Goal: Task Accomplishment & Management: Complete application form

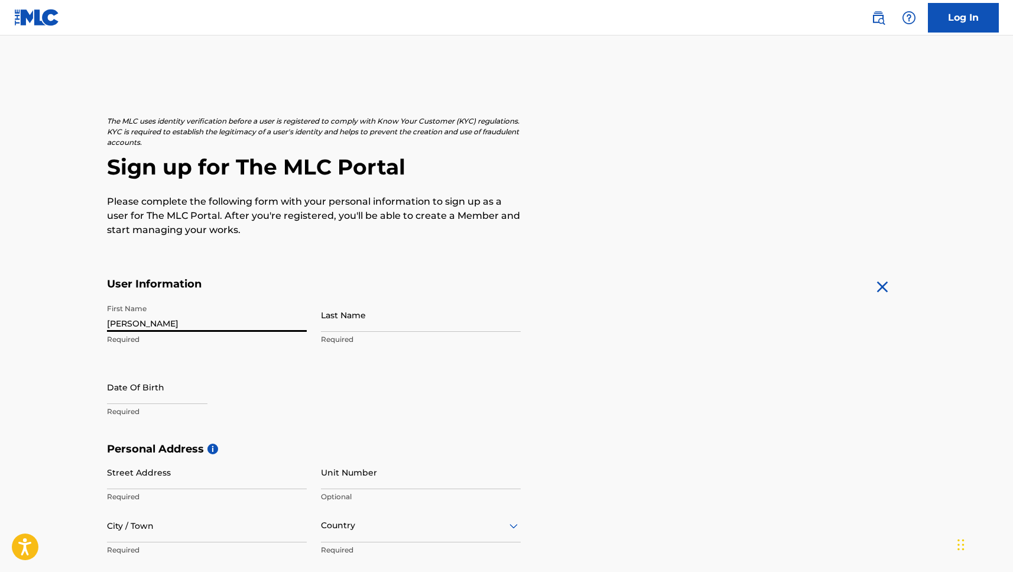
type input "[PERSON_NAME]"
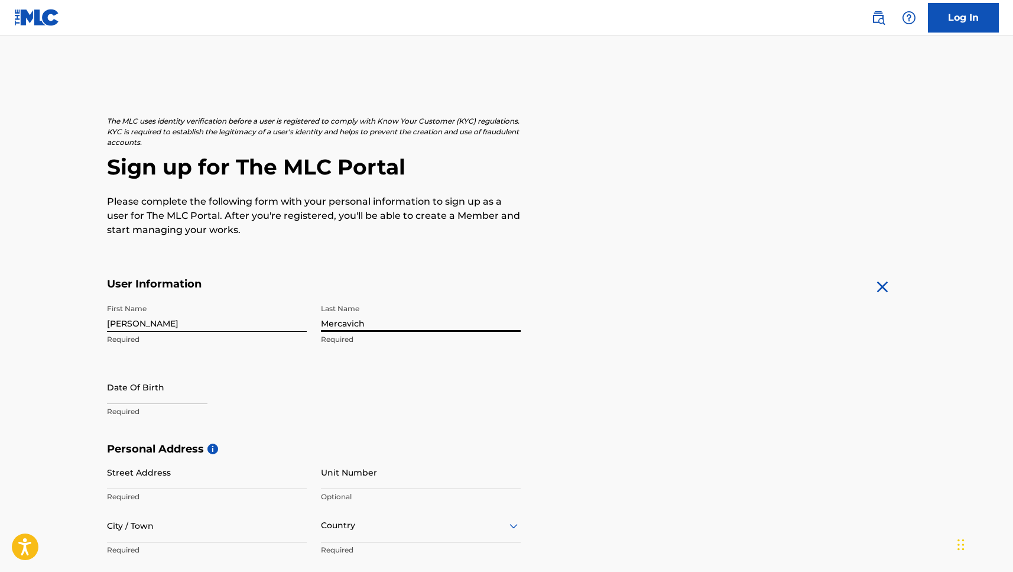
type input "Mercavich"
select select "8"
select select "2025"
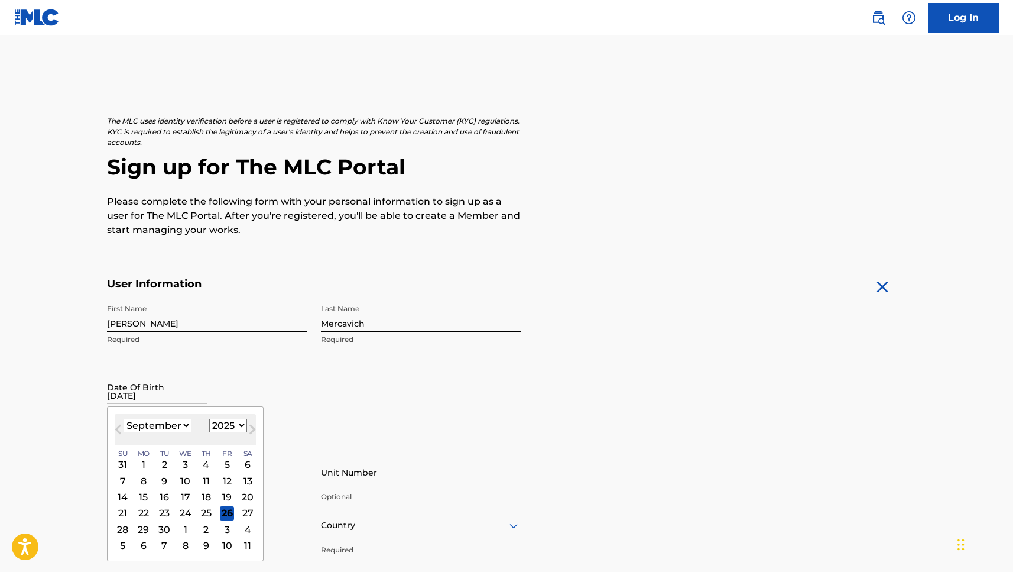
type input "[DATE]"
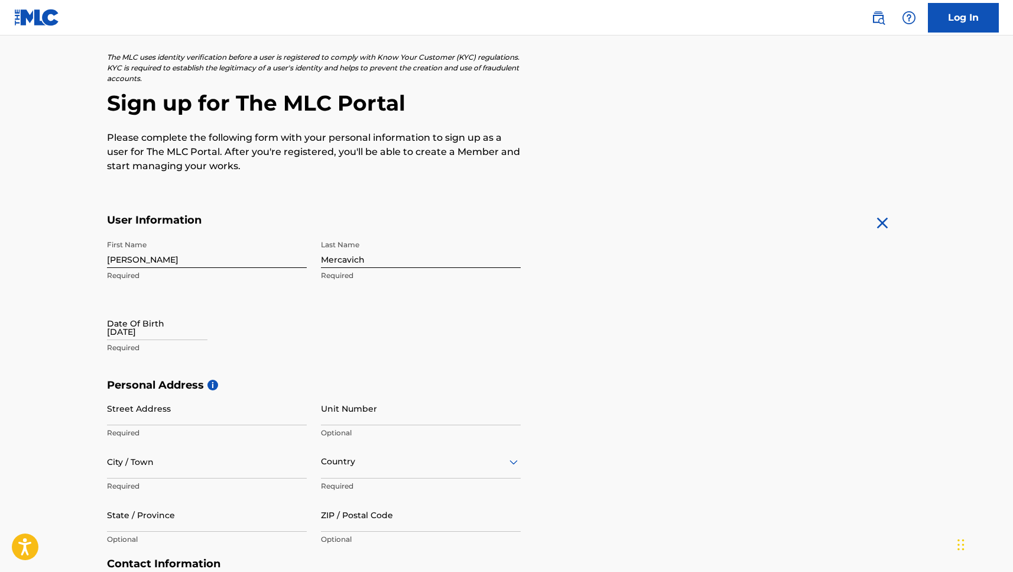
scroll to position [64, 0]
select select "8"
select select "2025"
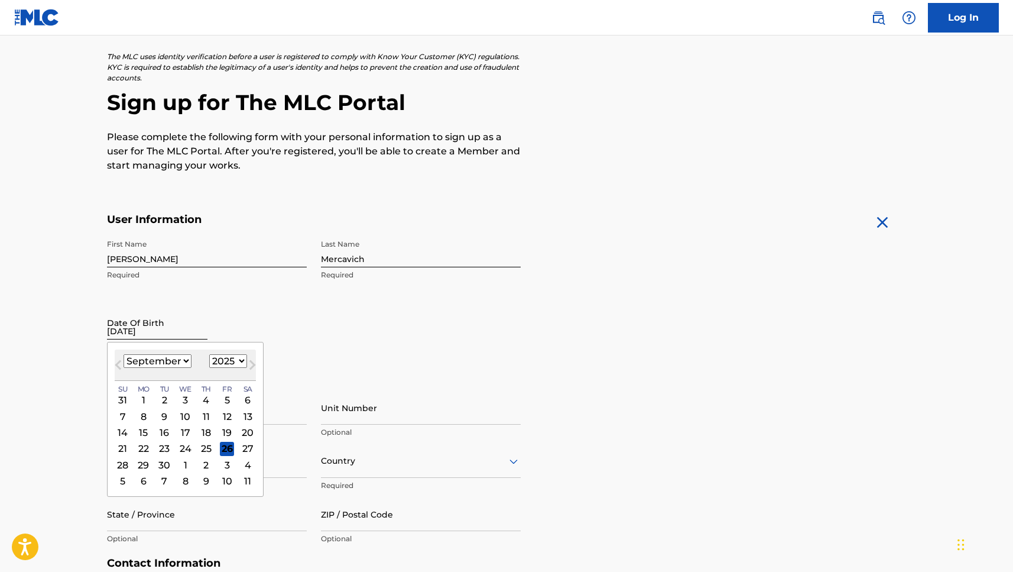
click at [118, 336] on input "[DATE]" at bounding box center [157, 323] width 100 height 34
type input "0"
click at [176, 363] on select "January February March April May June July August September October November De…" at bounding box center [158, 361] width 68 height 14
select select "6"
click at [199, 428] on div "17" at bounding box center [206, 432] width 14 height 14
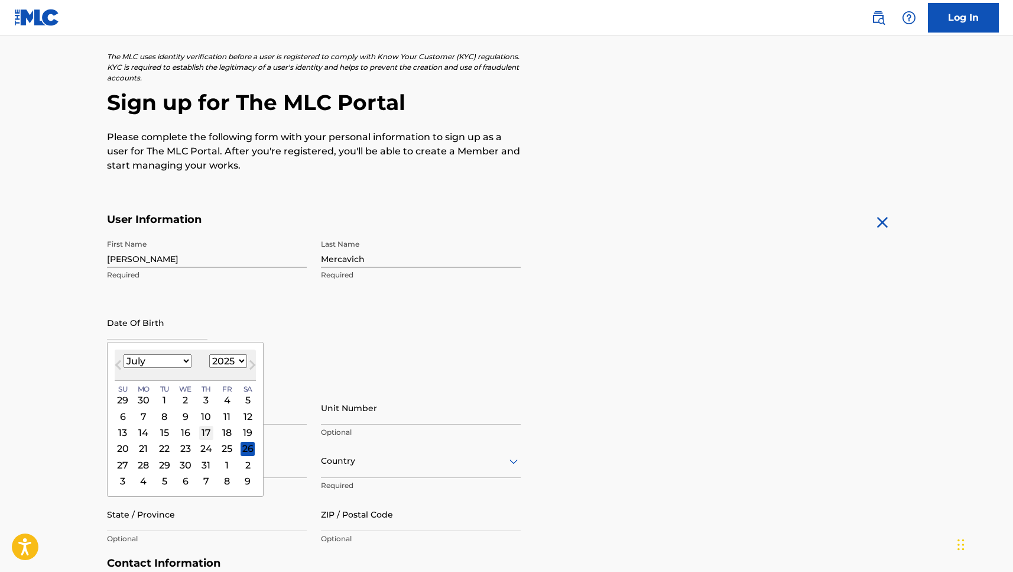
select select "6"
select select "1980"
click at [319, 351] on div "First Name [PERSON_NAME] Last Name Mercavich Required Date Of Birth [DEMOGRAPHI…" at bounding box center [314, 305] width 414 height 144
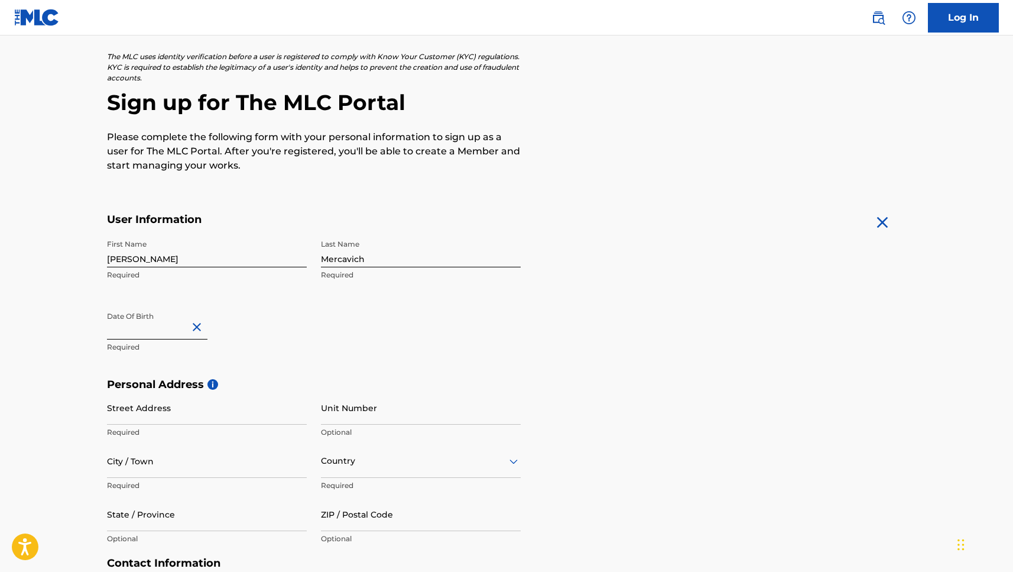
click at [158, 333] on input "text" at bounding box center [157, 323] width 100 height 34
select select "6"
select select "2025"
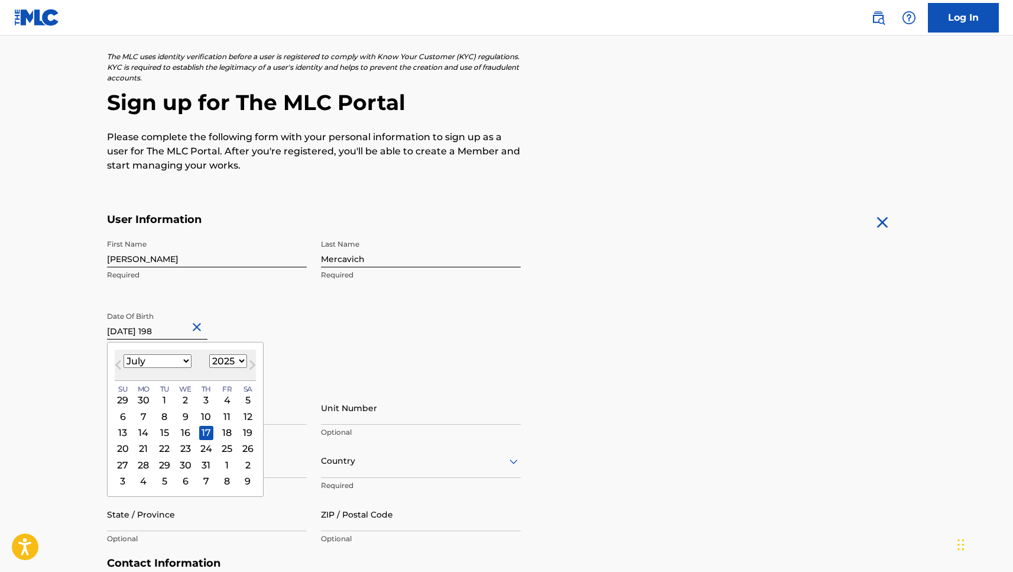
type input "[DATE]"
select select "1980"
type input "[DATE]"
click at [262, 327] on div "Date Of Birth [DEMOGRAPHIC_DATA] [DEMOGRAPHIC_DATA] Previous Month Next Month J…" at bounding box center [207, 332] width 200 height 53
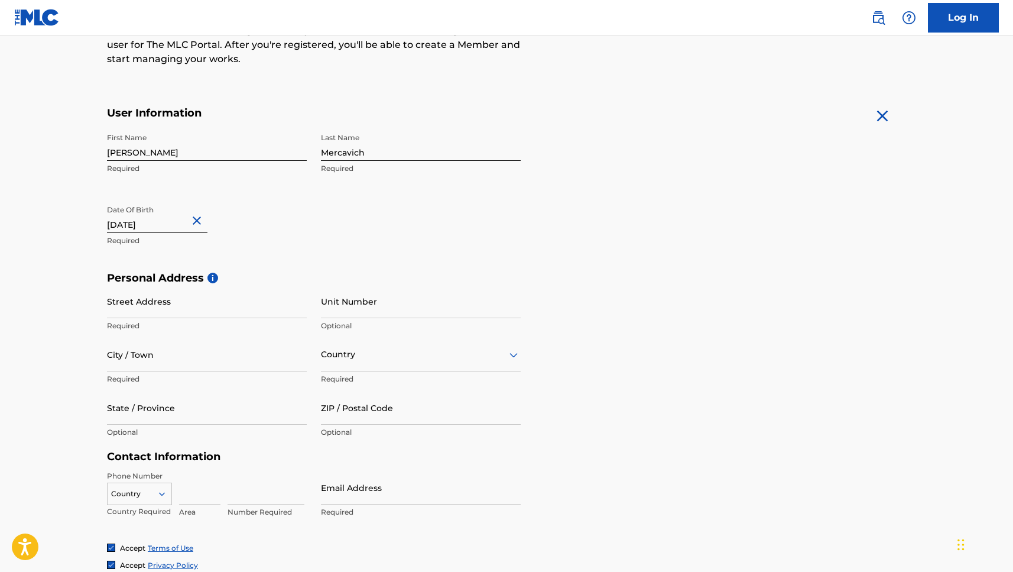
scroll to position [183, 0]
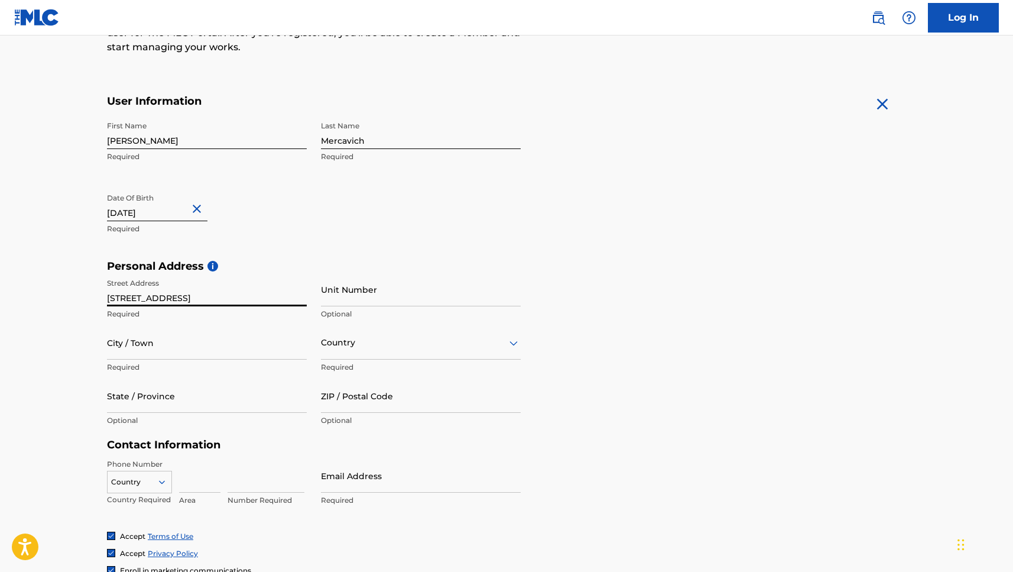
type input "[STREET_ADDRESS]"
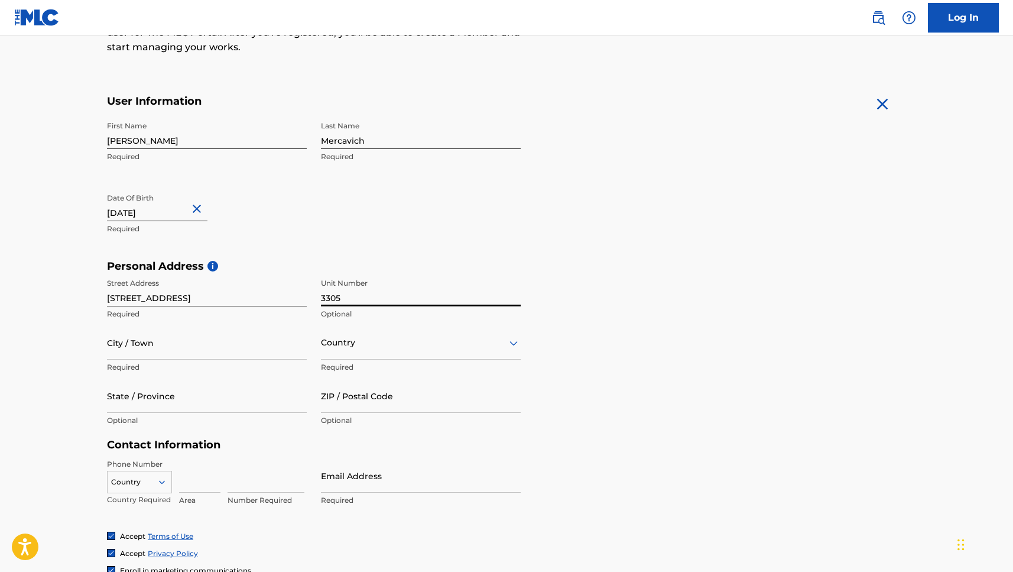
type input "3305"
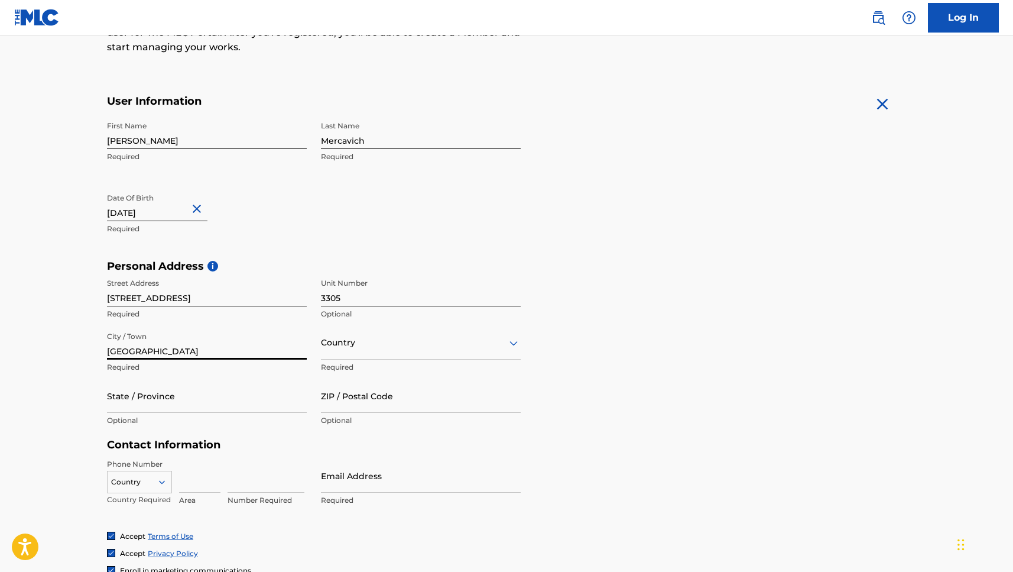
type input "[GEOGRAPHIC_DATA]"
click at [391, 355] on div "Country" at bounding box center [421, 343] width 200 height 34
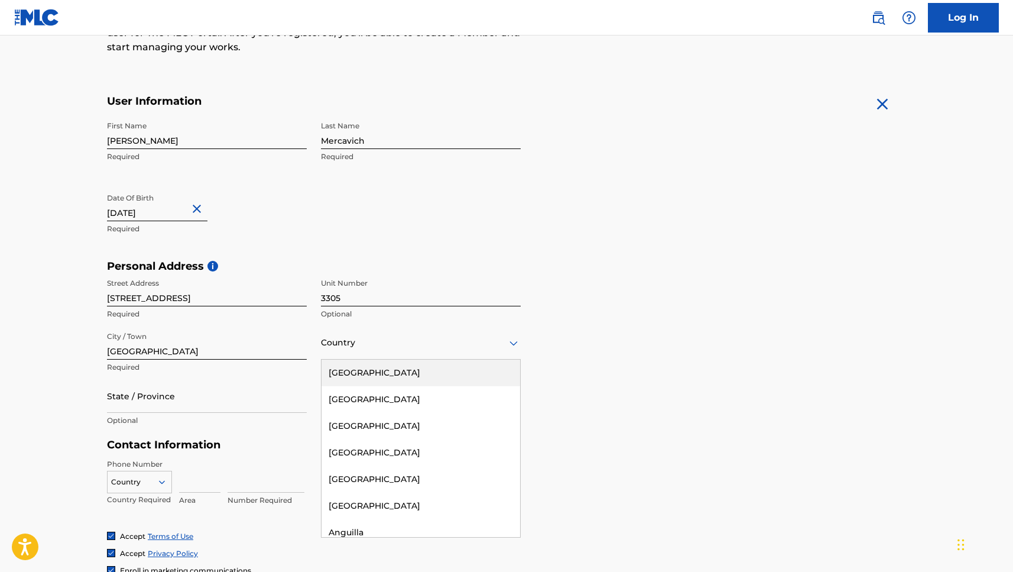
click at [387, 370] on div "[GEOGRAPHIC_DATA]" at bounding box center [421, 372] width 199 height 27
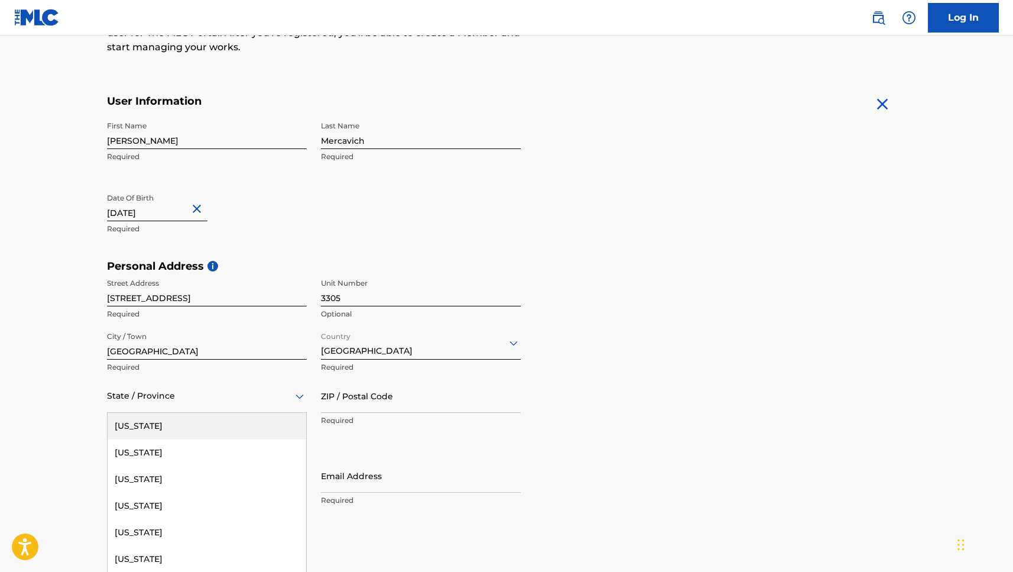
click at [147, 389] on div "State / Province" at bounding box center [207, 396] width 200 height 34
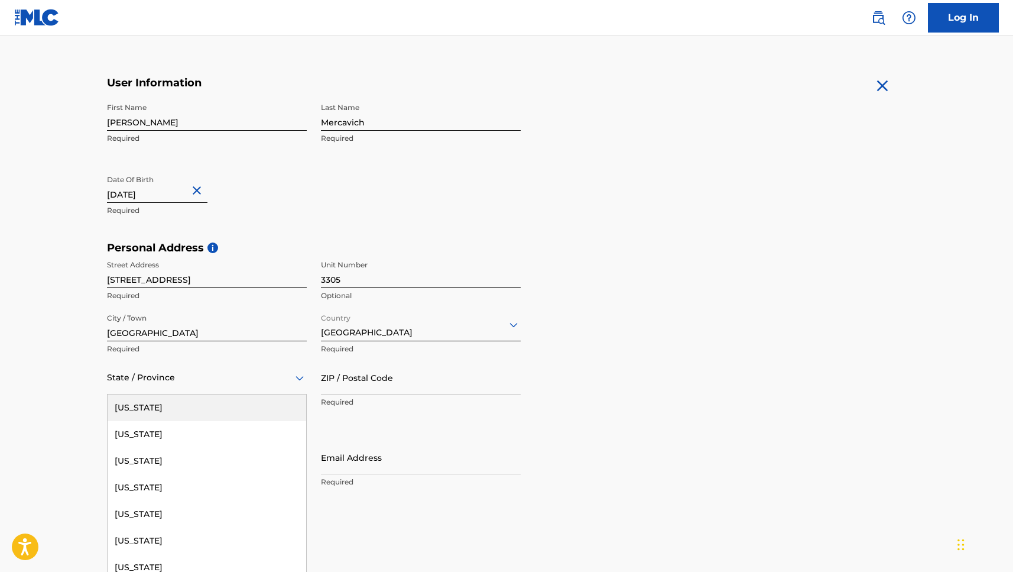
type input "g"
click at [147, 412] on div "[US_STATE]" at bounding box center [207, 407] width 199 height 27
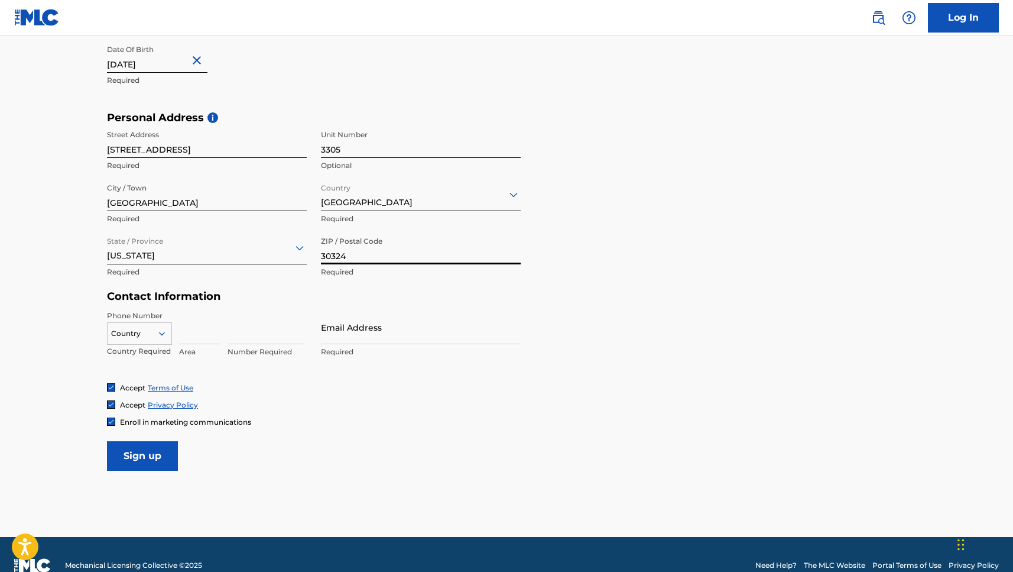
scroll to position [350, 0]
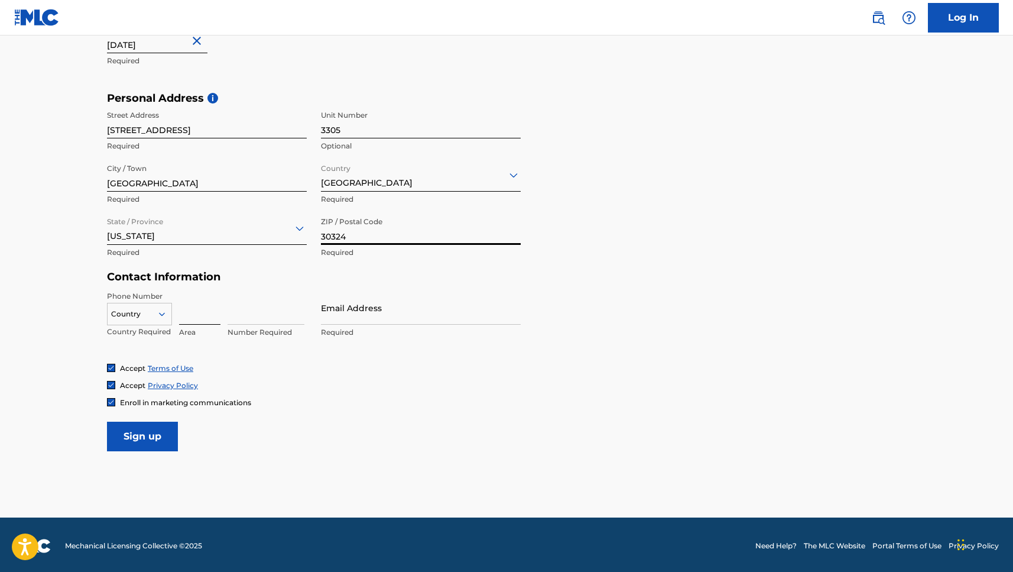
type input "30324"
click at [190, 312] on input at bounding box center [199, 308] width 41 height 34
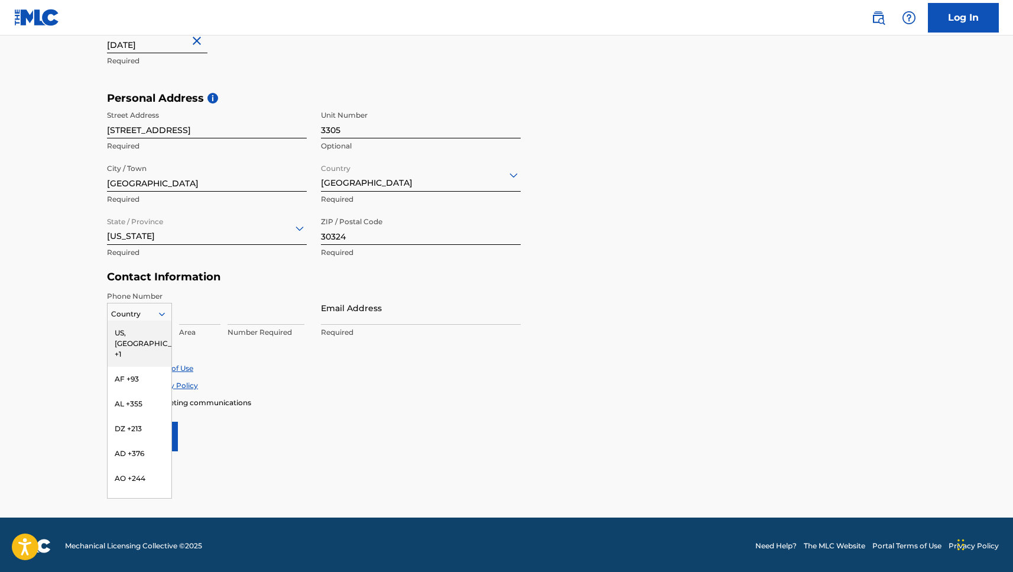
click at [161, 312] on icon at bounding box center [162, 314] width 11 height 11
click at [139, 331] on div "US, [GEOGRAPHIC_DATA] +1" at bounding box center [140, 343] width 64 height 46
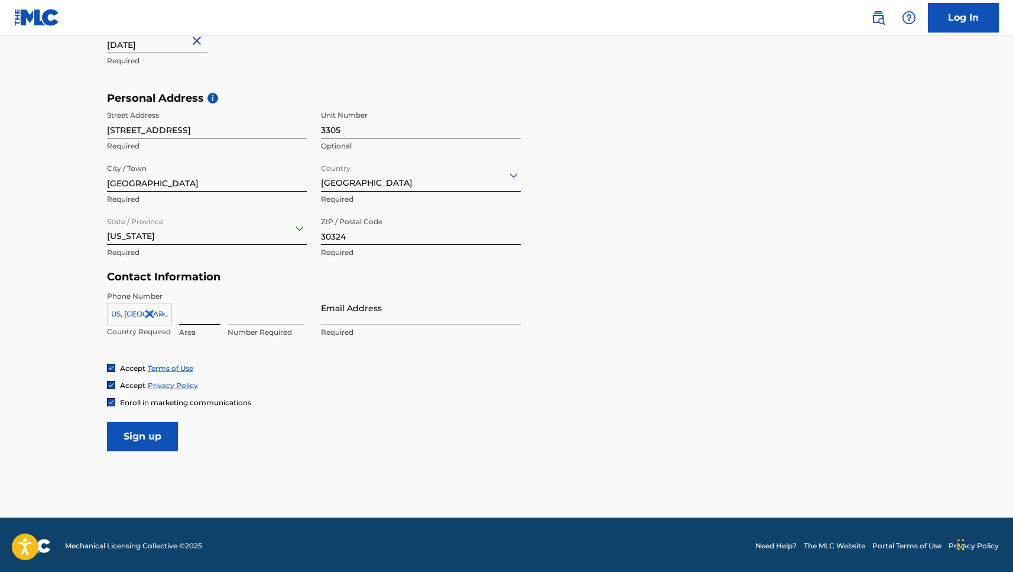
click at [186, 319] on input at bounding box center [199, 308] width 41 height 34
type input "843"
type input "4581623"
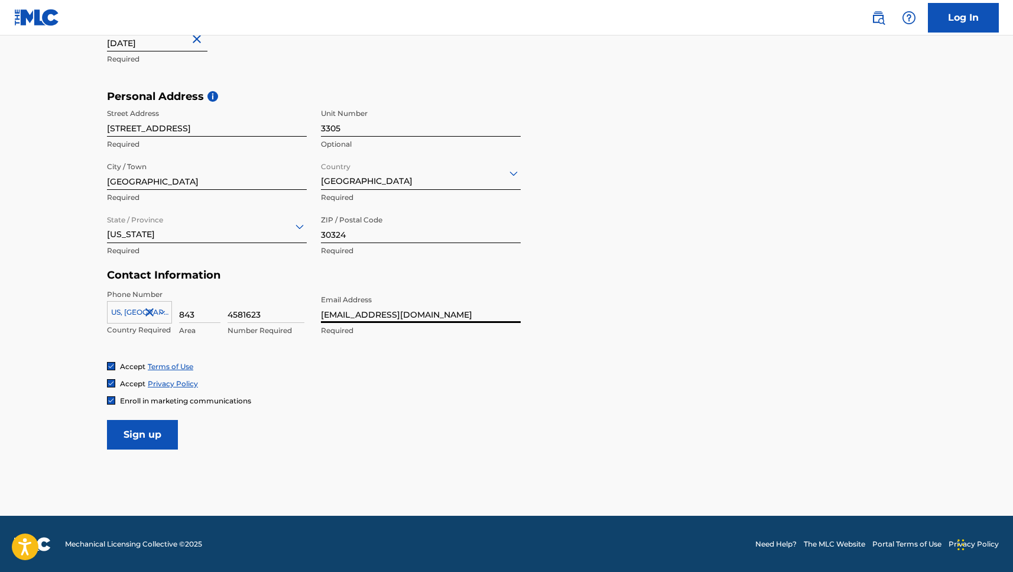
scroll to position [352, 0]
type input "[EMAIL_ADDRESS][DOMAIN_NAME]"
click at [111, 397] on img at bounding box center [111, 400] width 7 height 7
click at [139, 434] on input "Sign up" at bounding box center [142, 435] width 71 height 30
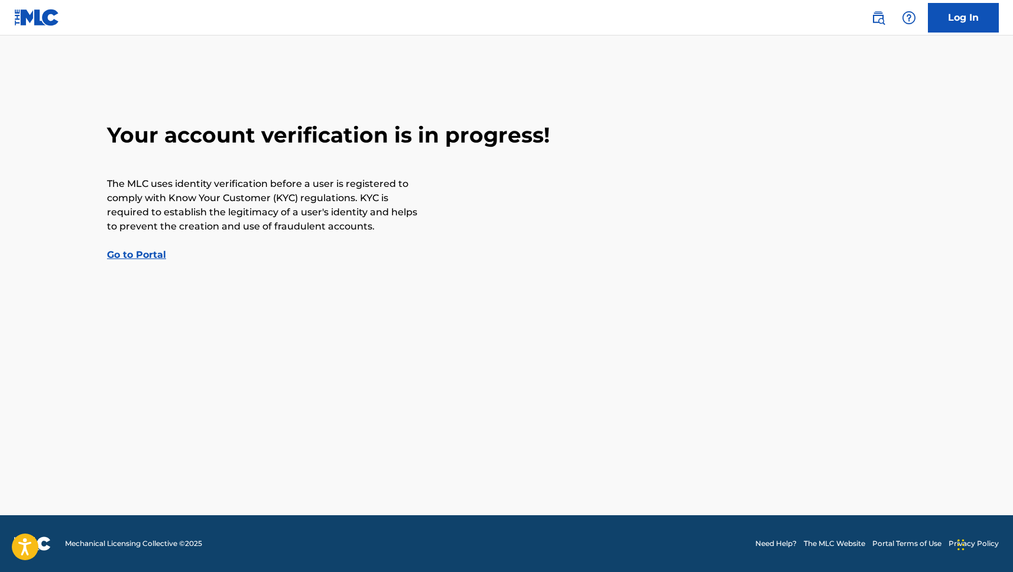
click at [145, 256] on link "Go to Portal" at bounding box center [136, 254] width 59 height 11
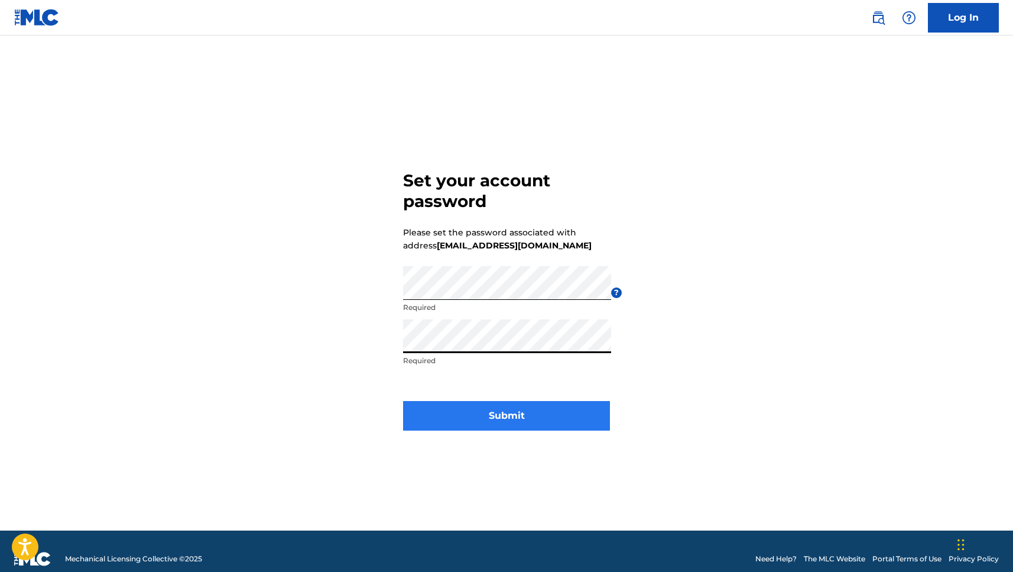
click at [509, 414] on button "Submit" at bounding box center [506, 416] width 207 height 30
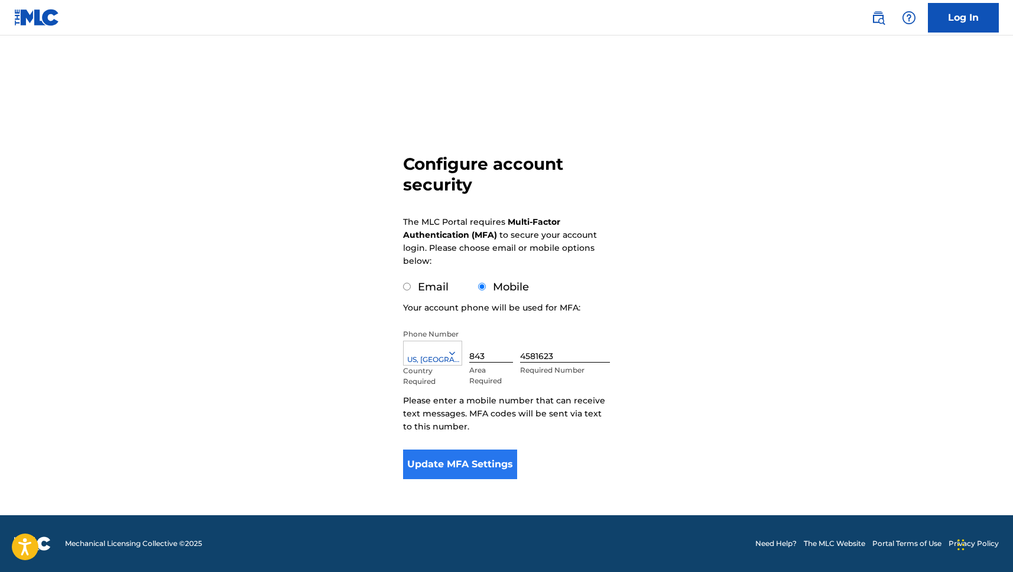
click at [462, 464] on button "Update MFA Settings" at bounding box center [460, 464] width 114 height 30
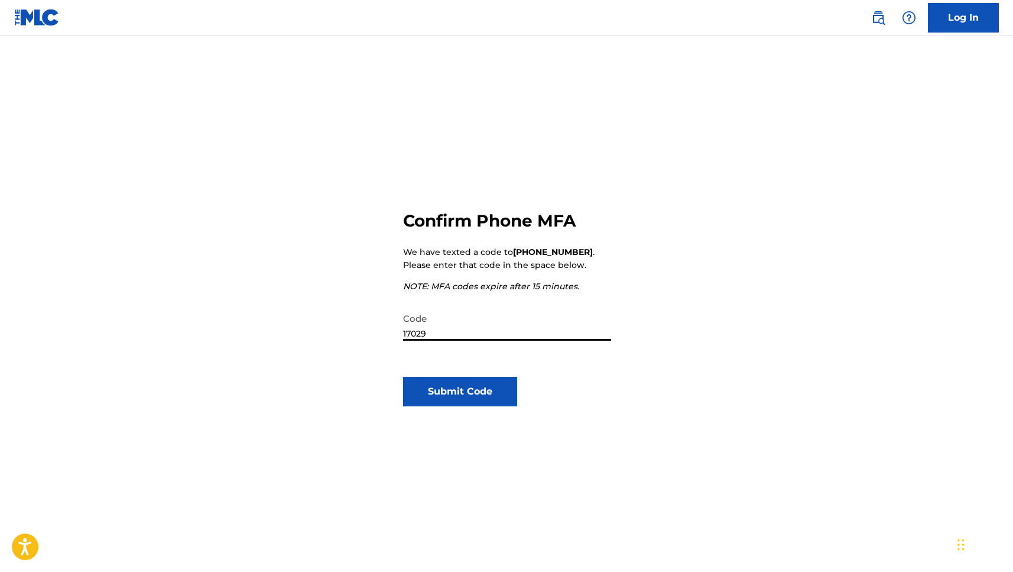
type input "170294"
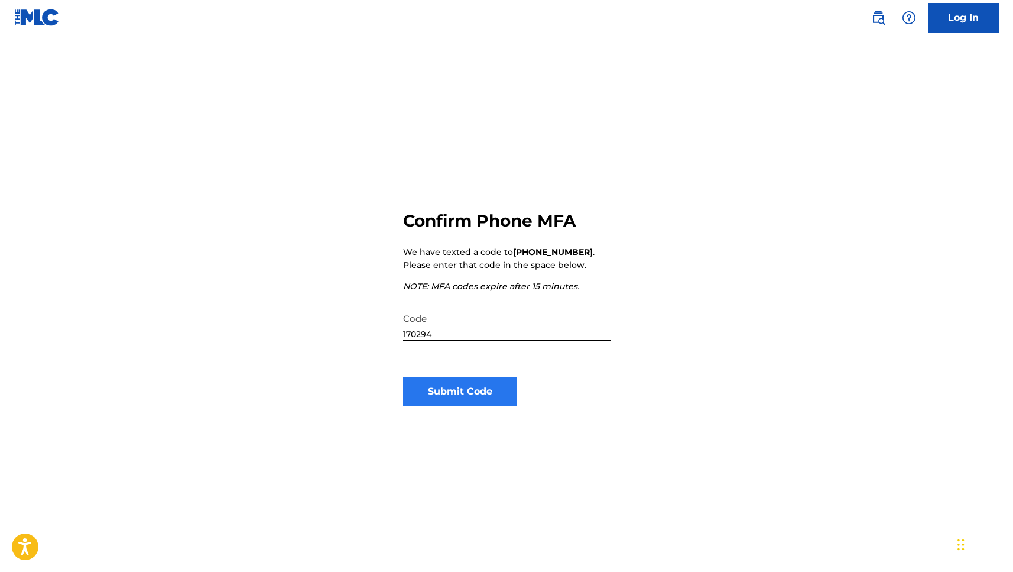
click at [461, 397] on button "Submit Code" at bounding box center [460, 391] width 114 height 30
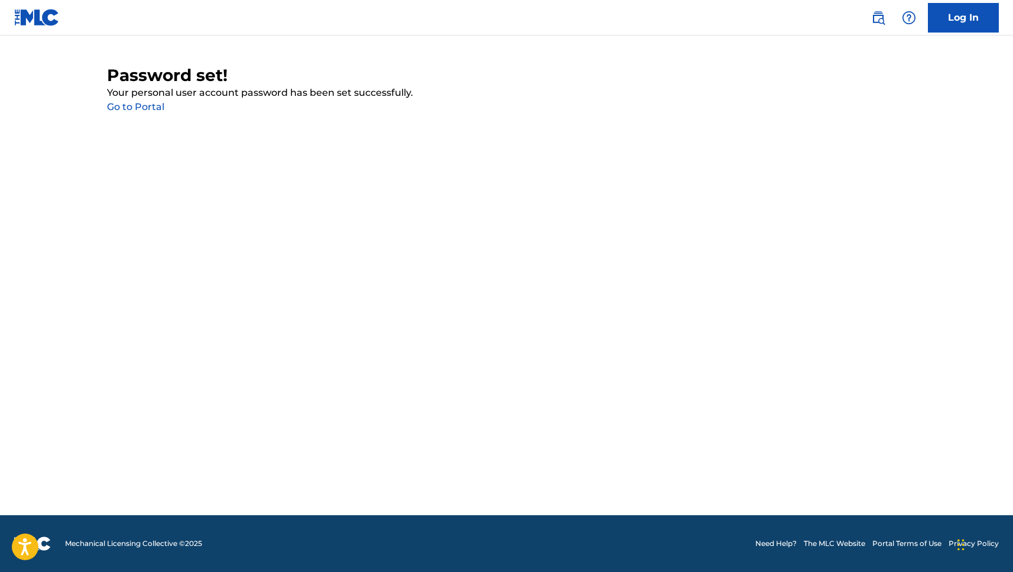
click at [141, 106] on link "Go to Portal" at bounding box center [135, 106] width 57 height 11
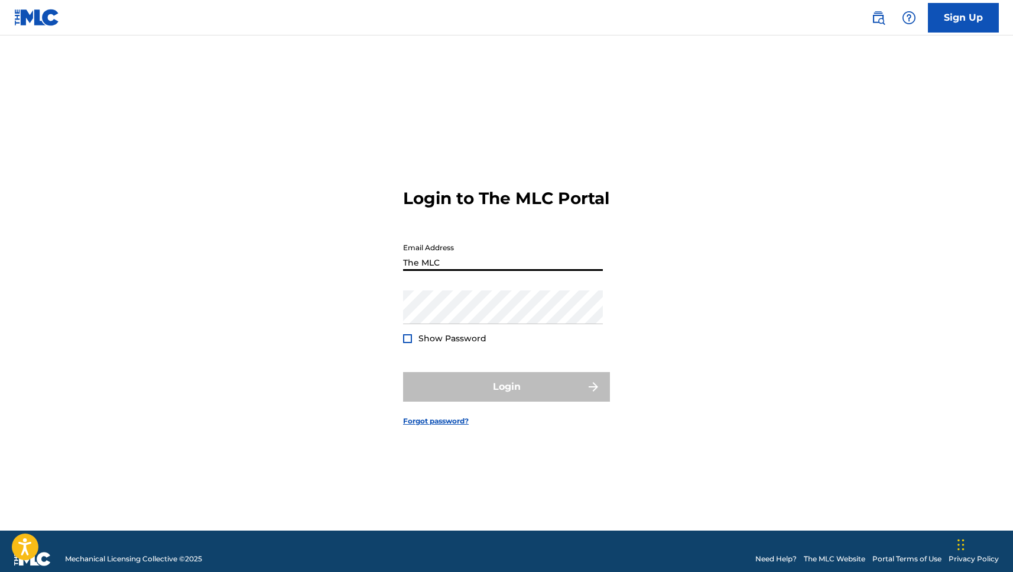
click at [507, 397] on button "Login" at bounding box center [506, 387] width 207 height 30
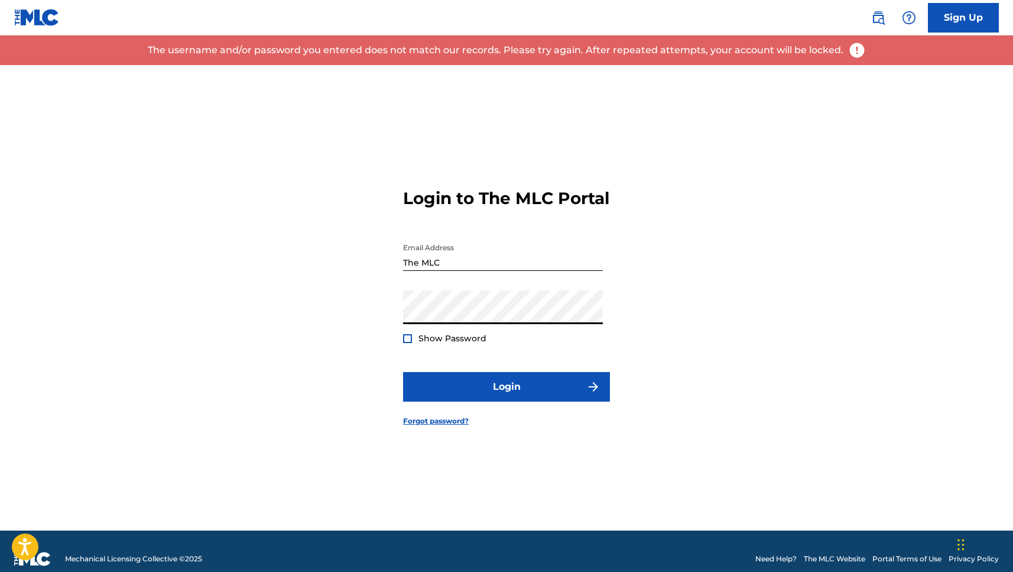
click at [443, 271] on input "The MLC" at bounding box center [503, 254] width 200 height 34
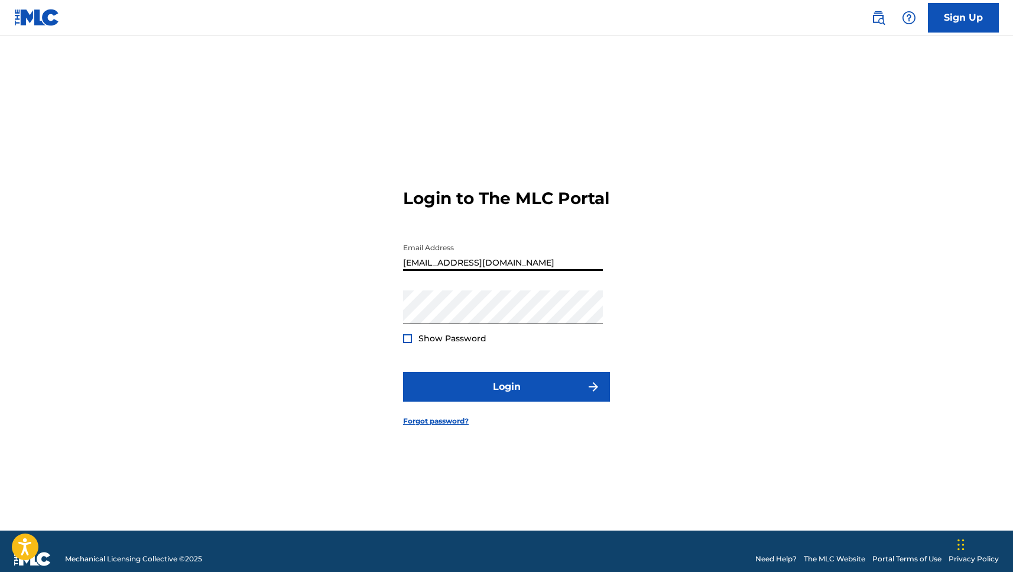
type input "[EMAIL_ADDRESS][DOMAIN_NAME]"
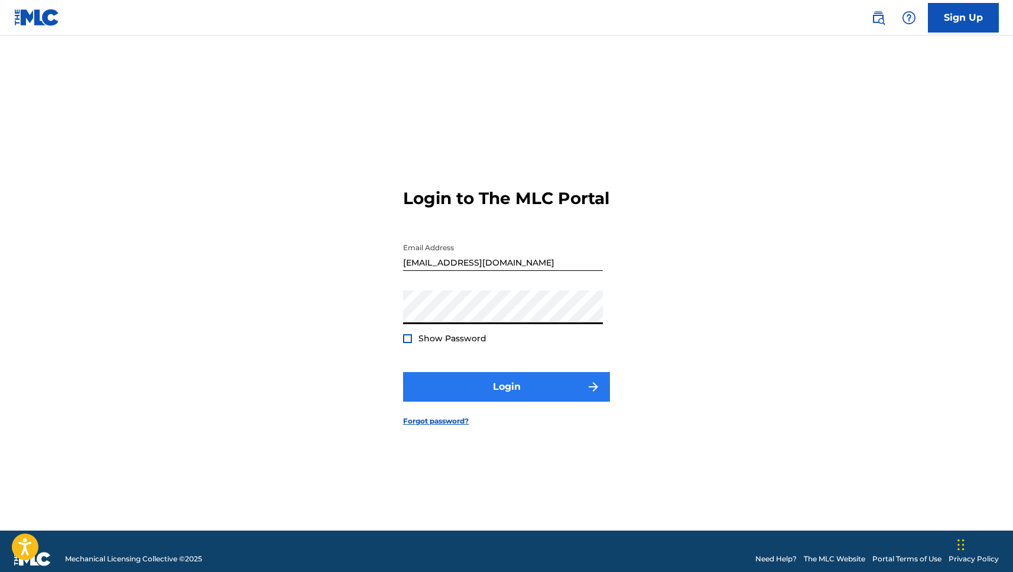
click at [526, 401] on button "Login" at bounding box center [506, 387] width 207 height 30
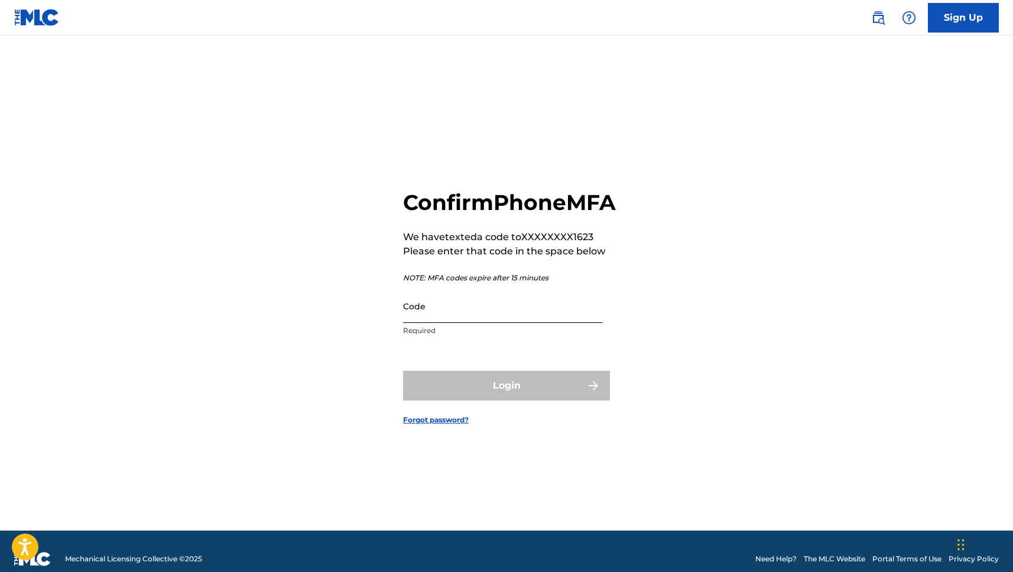
click at [411, 323] on input "Code" at bounding box center [503, 306] width 200 height 34
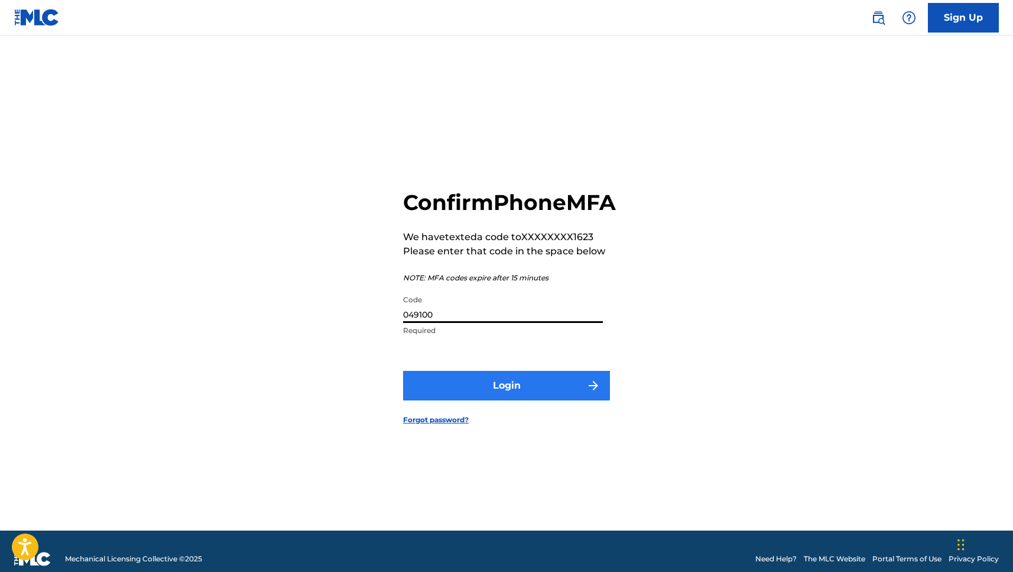
type input "049100"
click at [497, 400] on button "Login" at bounding box center [506, 386] width 207 height 30
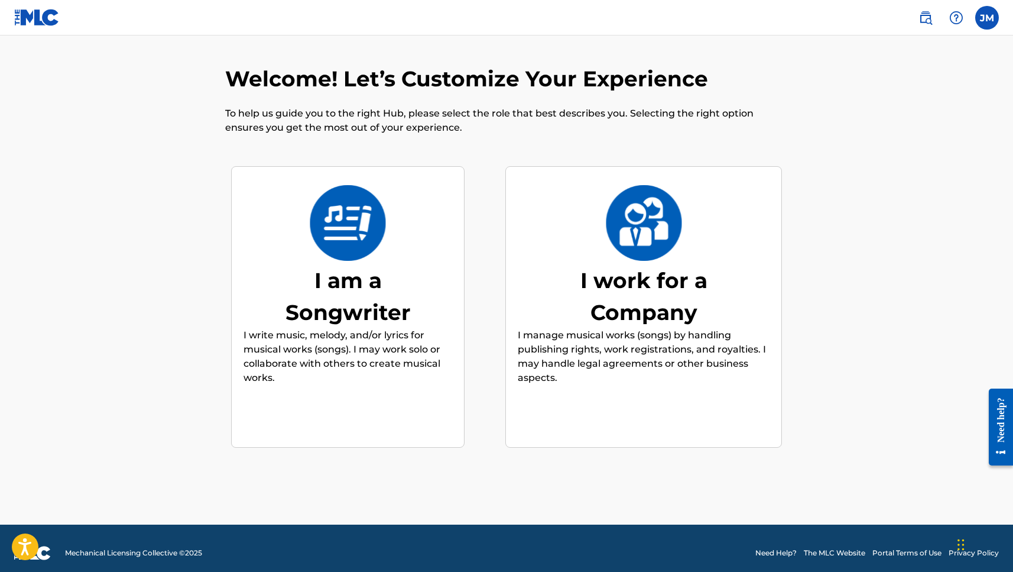
click at [647, 253] on img at bounding box center [643, 223] width 77 height 76
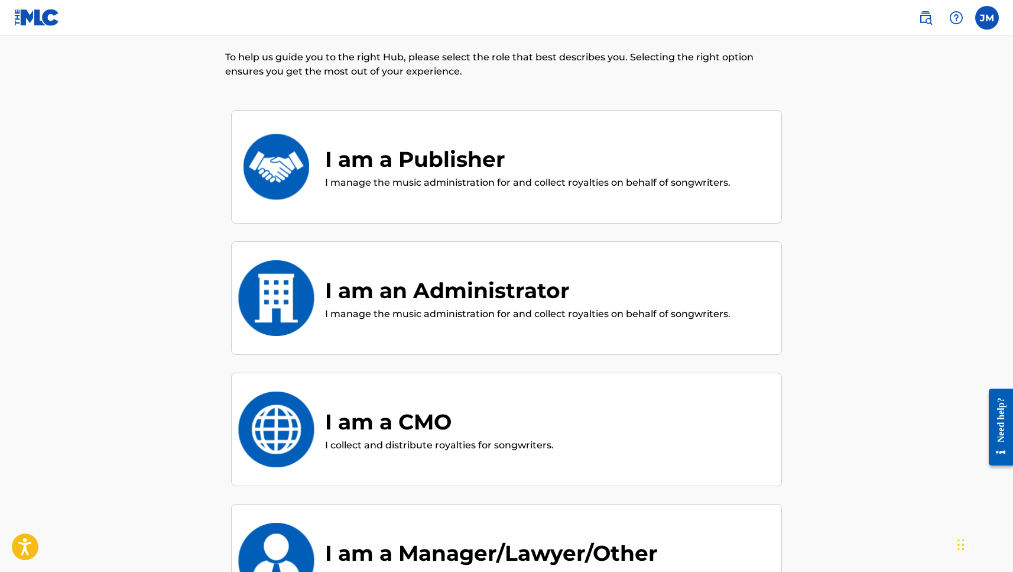
scroll to position [56, 0]
click at [413, 170] on div "I am a Publisher" at bounding box center [527, 159] width 405 height 32
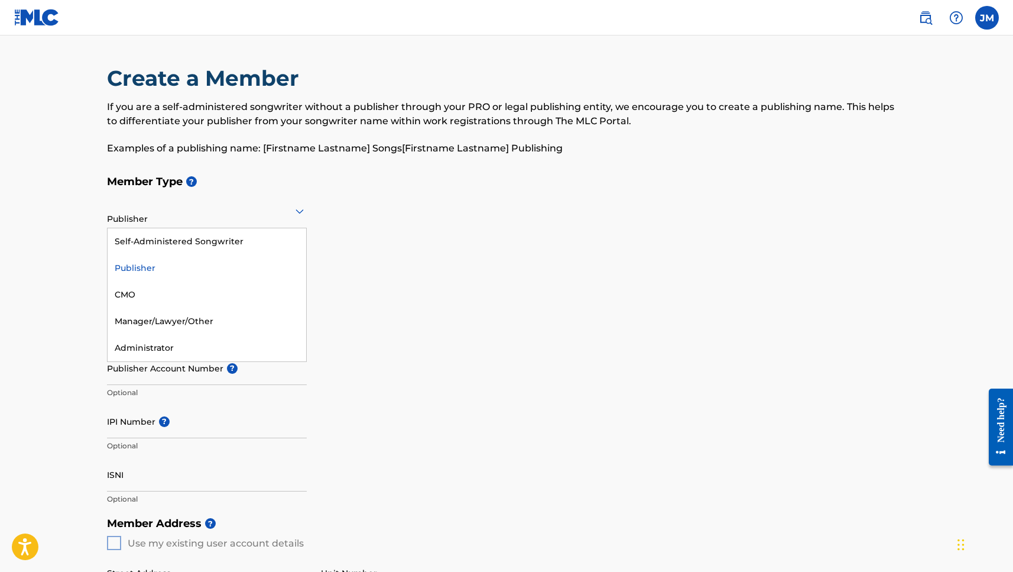
click at [139, 216] on div at bounding box center [207, 210] width 200 height 15
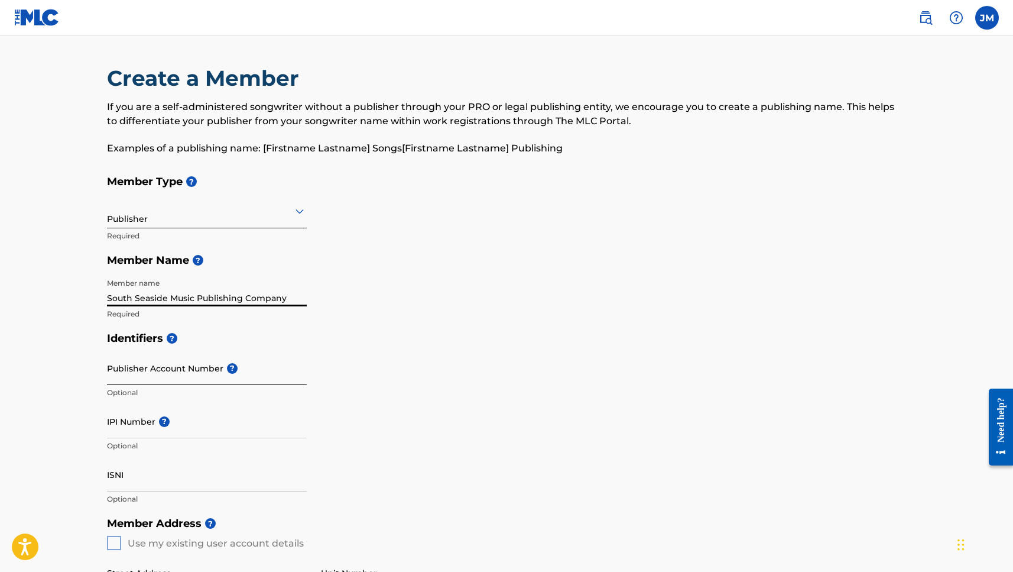
type input "South Seaside Music Publishing Company"
click at [131, 369] on input "Publisher Account Number ?" at bounding box center [207, 368] width 200 height 34
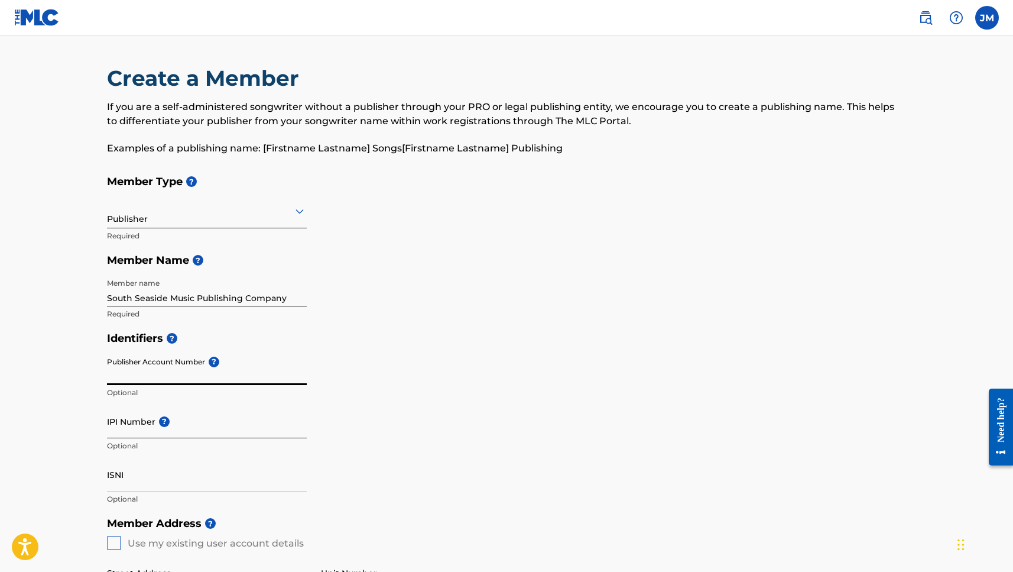
click at [125, 422] on input "IPI Number ?" at bounding box center [207, 421] width 200 height 34
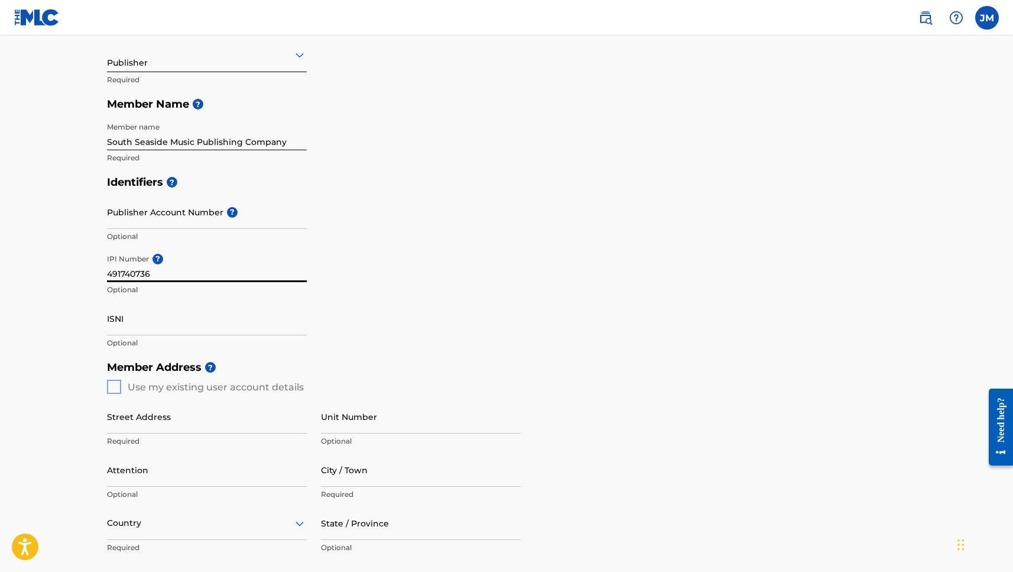
scroll to position [172, 0]
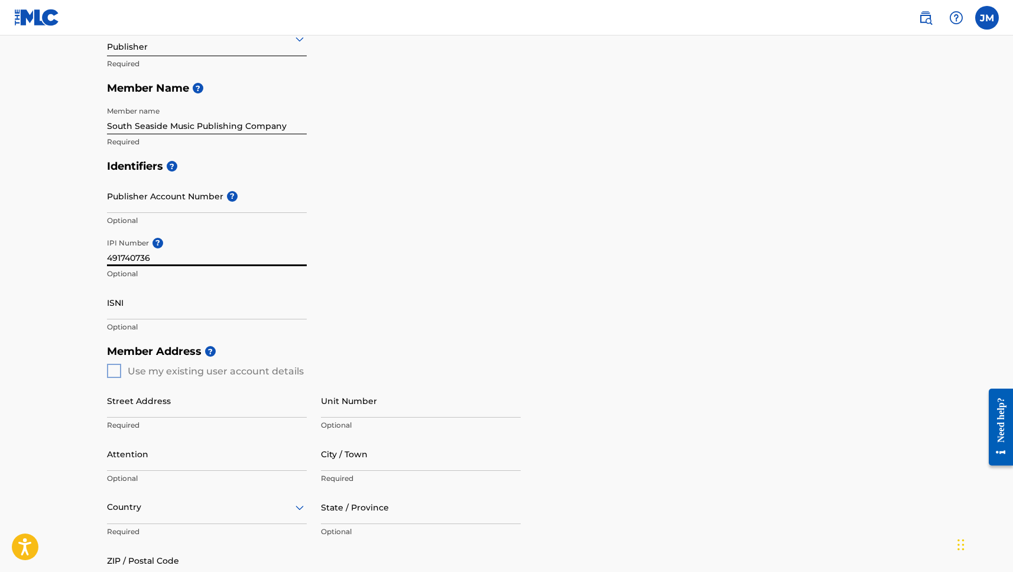
type input "491740736"
click at [111, 369] on div "Member Address ? Use my existing user account details Street Address Required U…" at bounding box center [506, 474] width 799 height 270
click at [113, 369] on div "Member Address ? Use my existing user account details Street Address Required U…" at bounding box center [506, 474] width 799 height 270
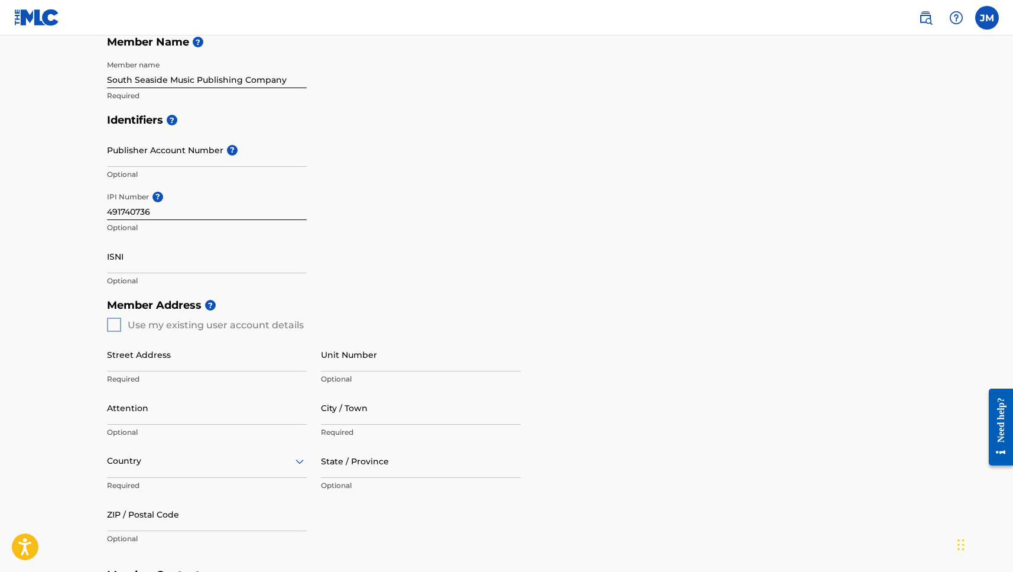
scroll to position [227, 0]
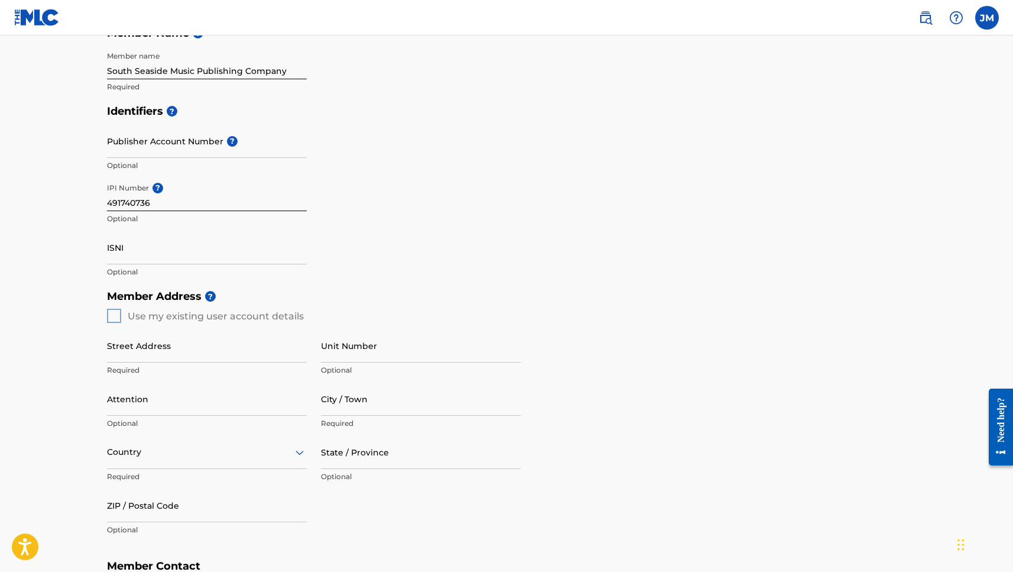
click at [116, 311] on div "Member Address ? Use my existing user account details Street Address Required U…" at bounding box center [506, 419] width 799 height 270
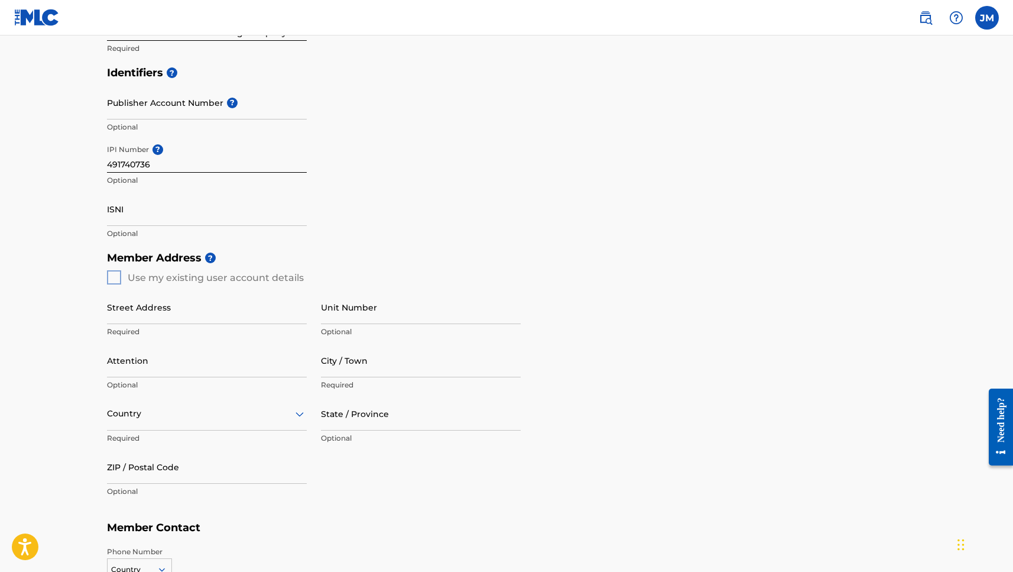
click at [119, 273] on div "Member Address ? Use my existing user account details Street Address Required U…" at bounding box center [506, 380] width 799 height 270
type input "[STREET_ADDRESS]"
type input "3305"
type input "f"
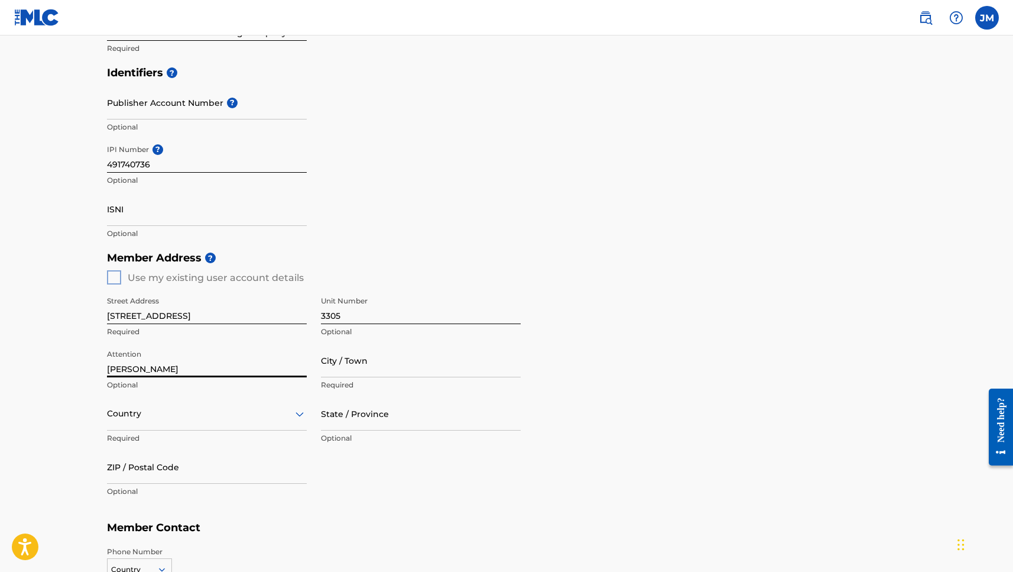
type input "Justin Mercavich"
type input "[GEOGRAPHIC_DATA]"
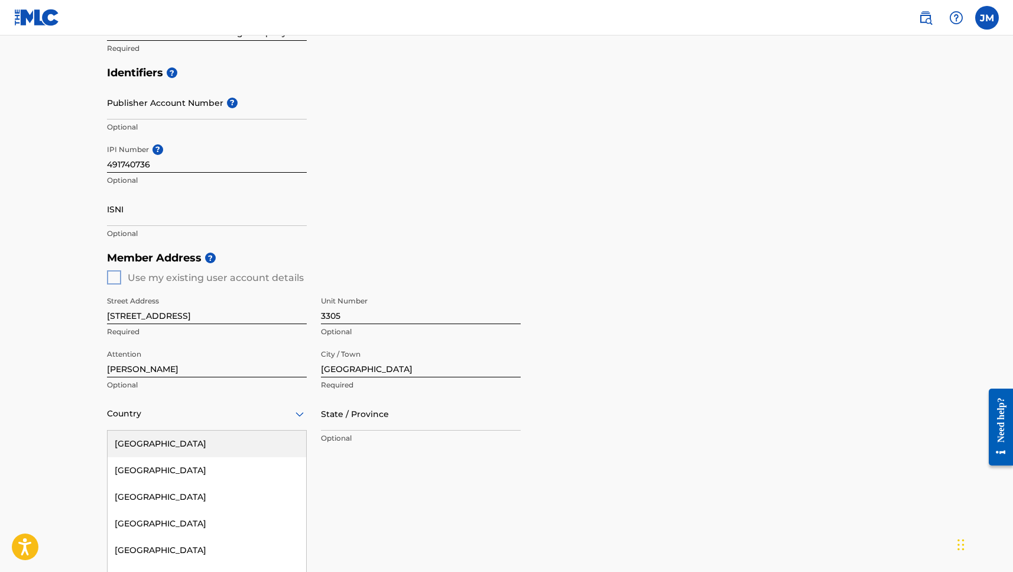
click at [148, 421] on div "United States, 1 of 223. 223 results available. Use Up and Down to choose optio…" at bounding box center [207, 414] width 200 height 34
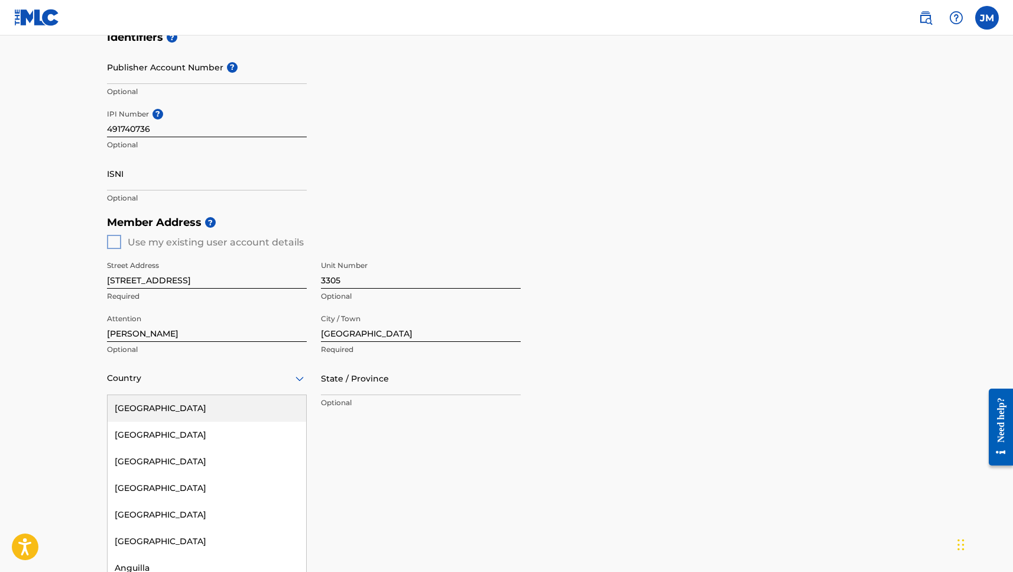
click at [150, 408] on div "[GEOGRAPHIC_DATA]" at bounding box center [207, 408] width 199 height 27
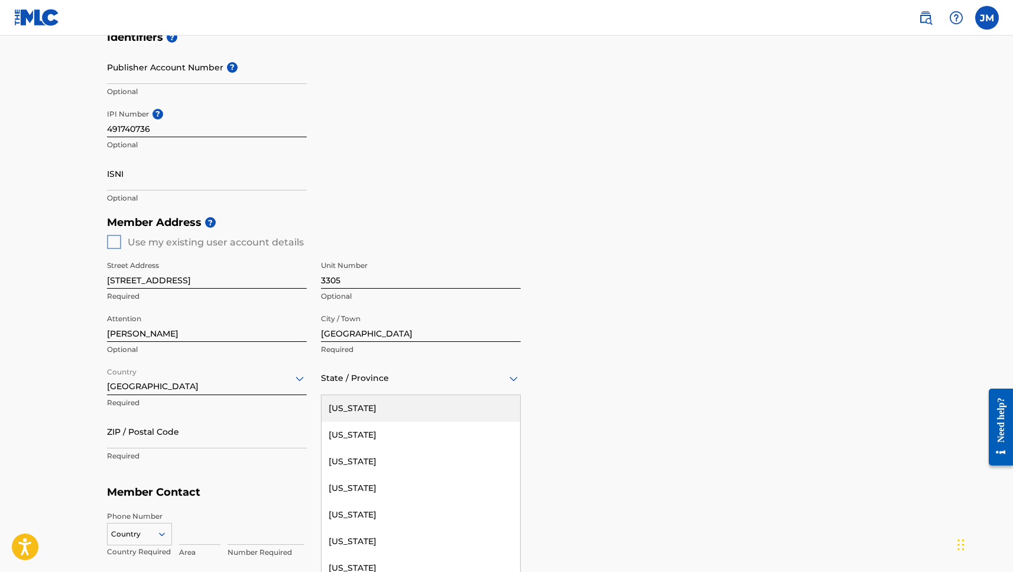
click at [342, 387] on div "State / Province" at bounding box center [421, 378] width 200 height 34
type input "g"
click at [349, 410] on div "[US_STATE]" at bounding box center [421, 408] width 199 height 27
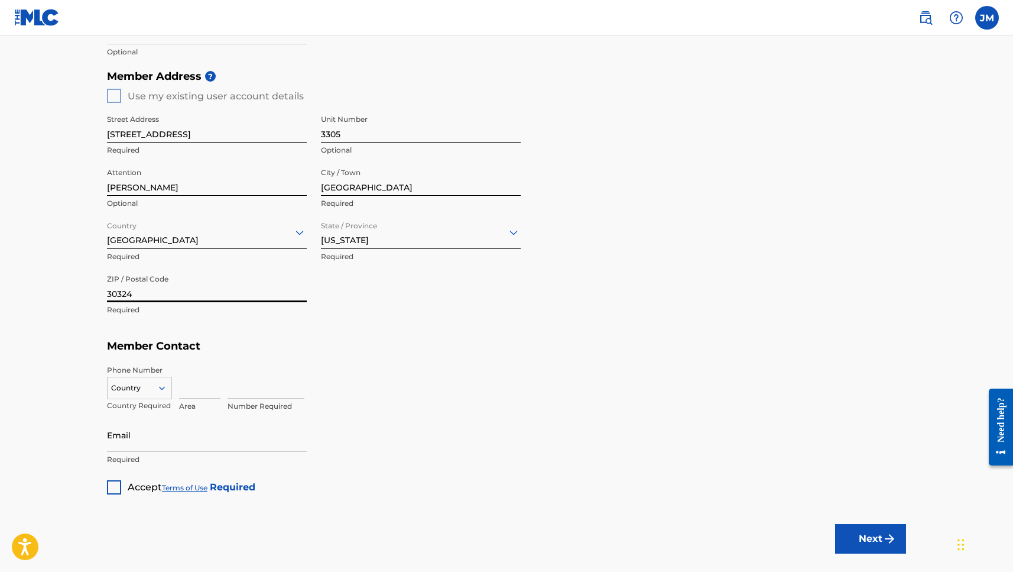
scroll to position [453, 0]
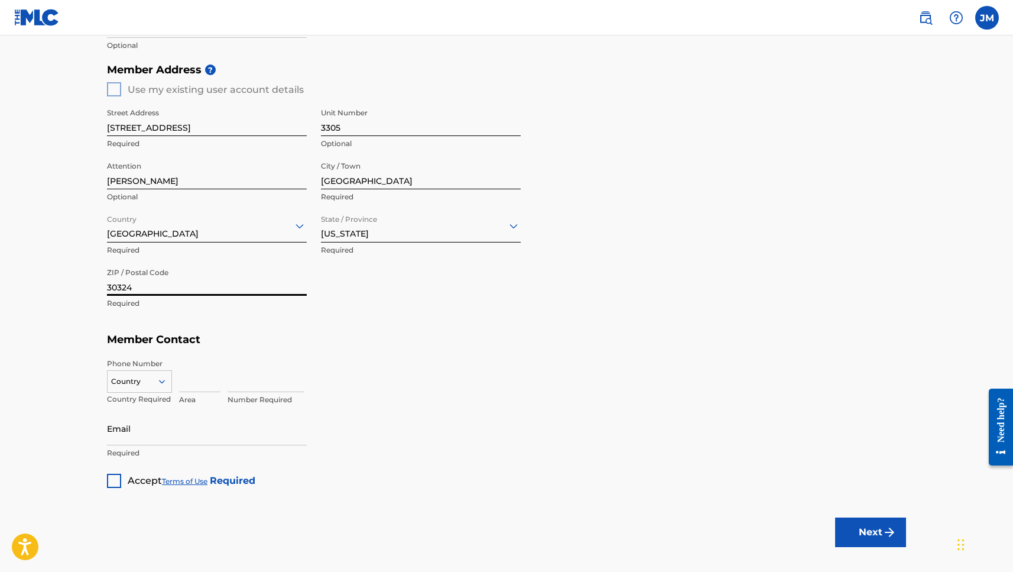
type input "30324"
click at [161, 384] on icon at bounding box center [162, 381] width 11 height 11
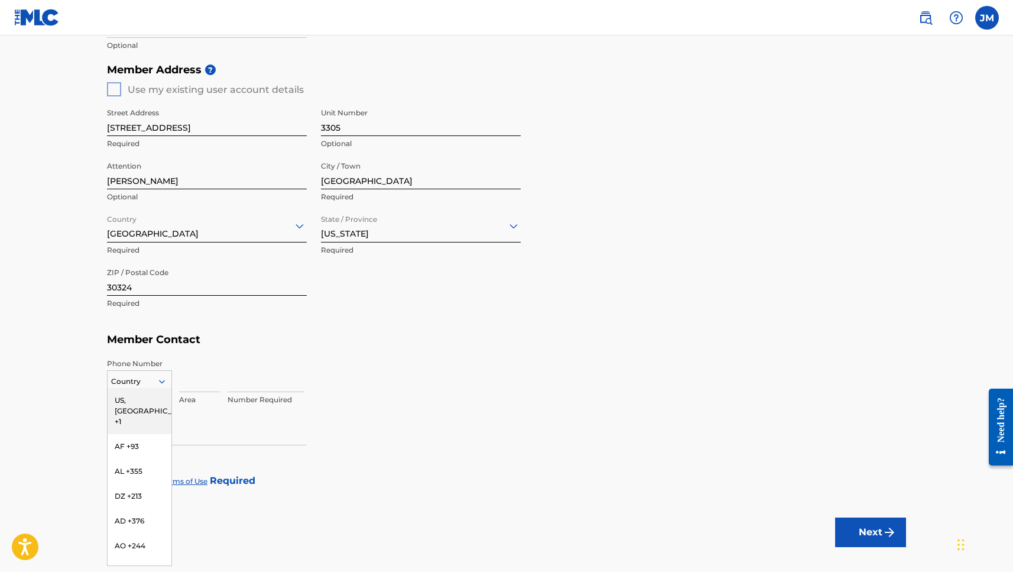
click at [155, 397] on div "US, [GEOGRAPHIC_DATA] +1" at bounding box center [140, 411] width 64 height 46
click at [187, 384] on input at bounding box center [199, 375] width 41 height 34
type input "843"
type input "4581623"
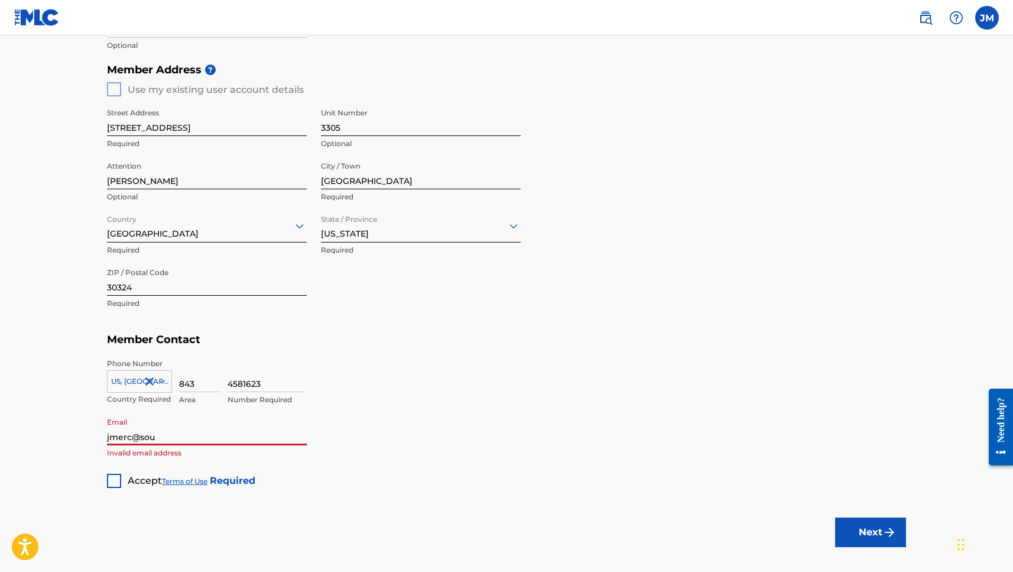
type input "[EMAIL_ADDRESS][DOMAIN_NAME]"
click at [112, 479] on div at bounding box center [114, 480] width 14 height 14
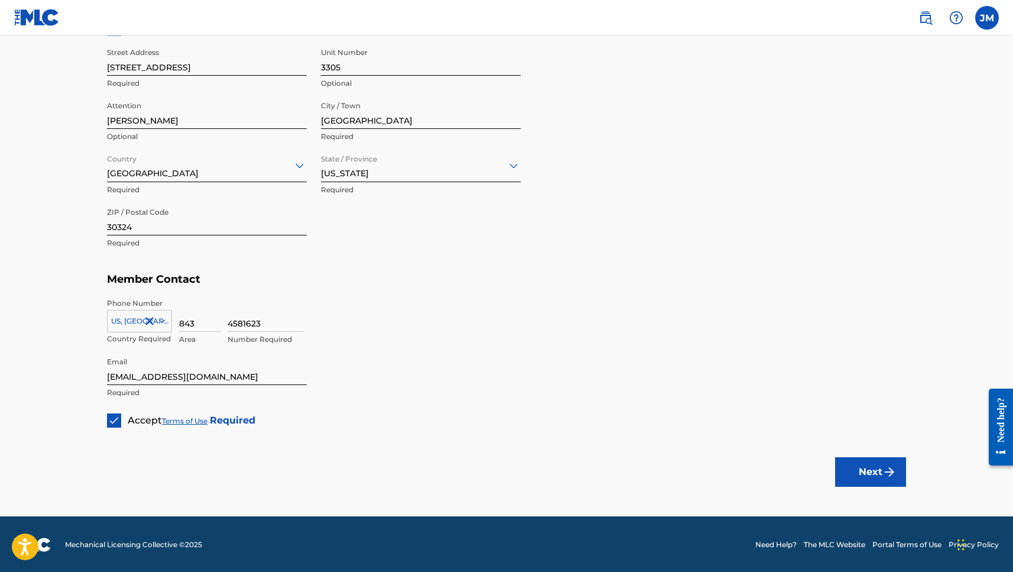
scroll to position [513, 0]
click at [883, 474] on img "submit" at bounding box center [889, 472] width 14 height 14
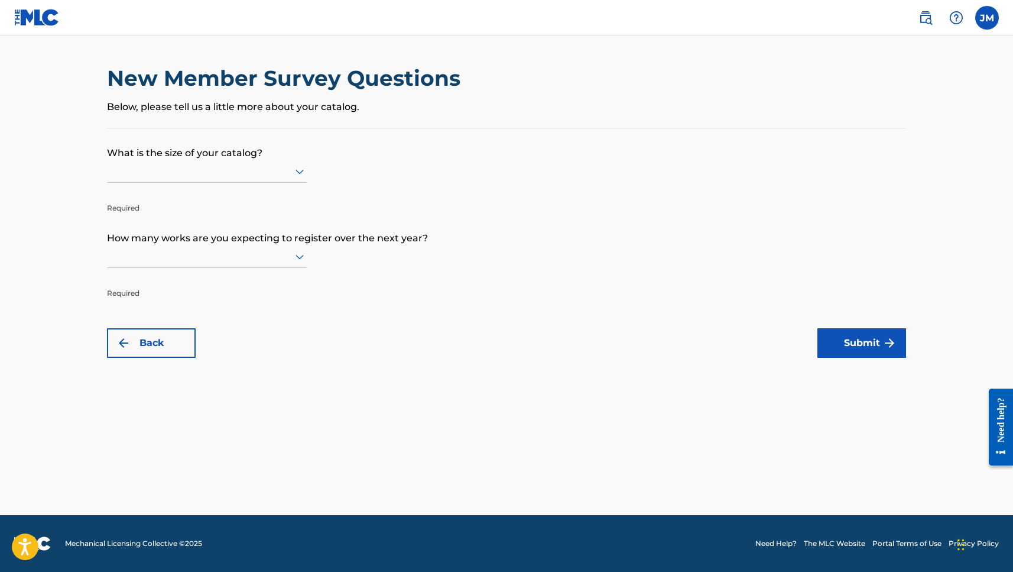
click at [306, 177] on icon at bounding box center [300, 171] width 14 height 14
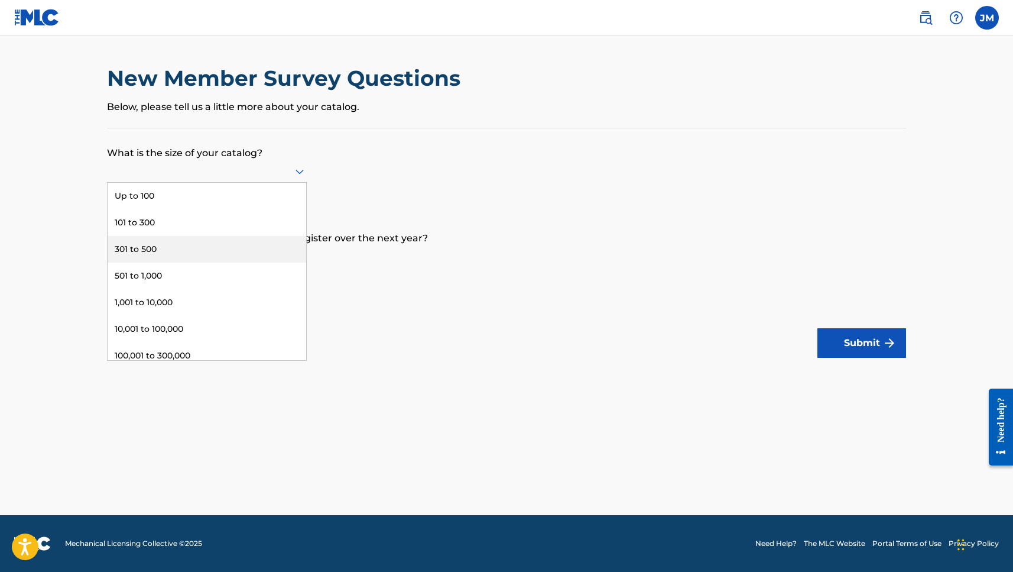
click at [141, 262] on div "301 to 500" at bounding box center [207, 249] width 199 height 27
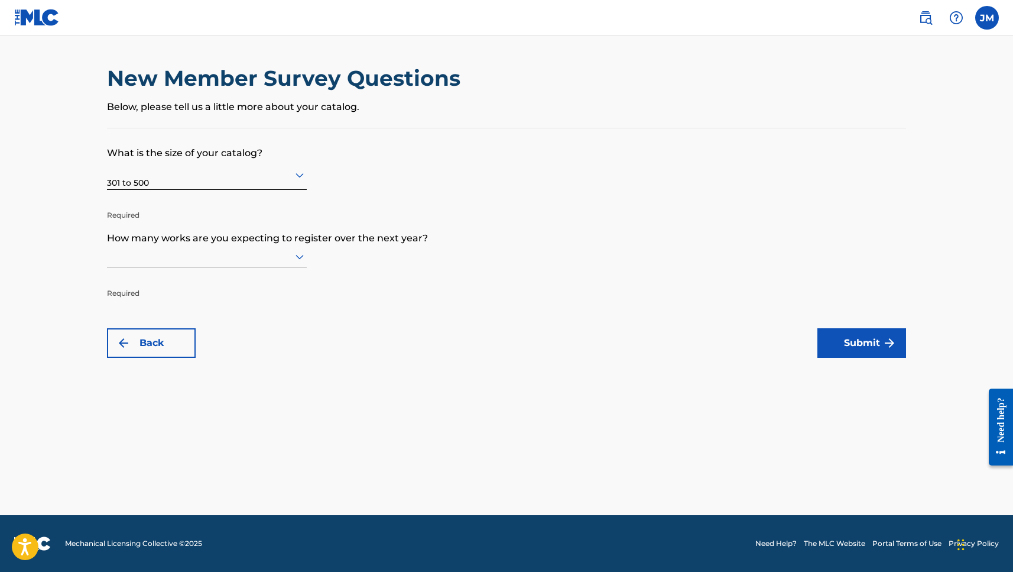
click at [297, 264] on icon at bounding box center [300, 256] width 14 height 14
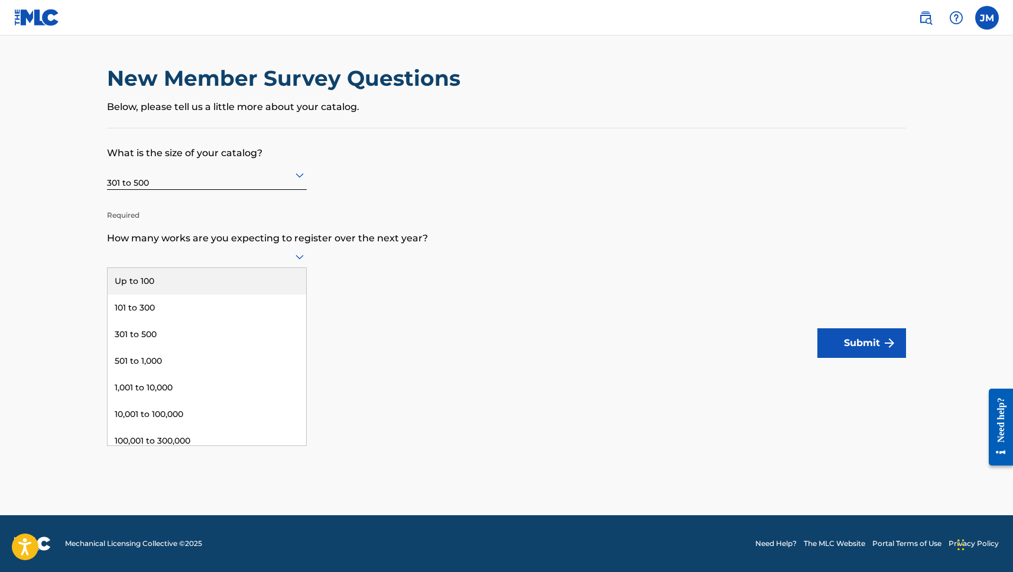
click at [190, 290] on div "Up to 100" at bounding box center [207, 281] width 199 height 27
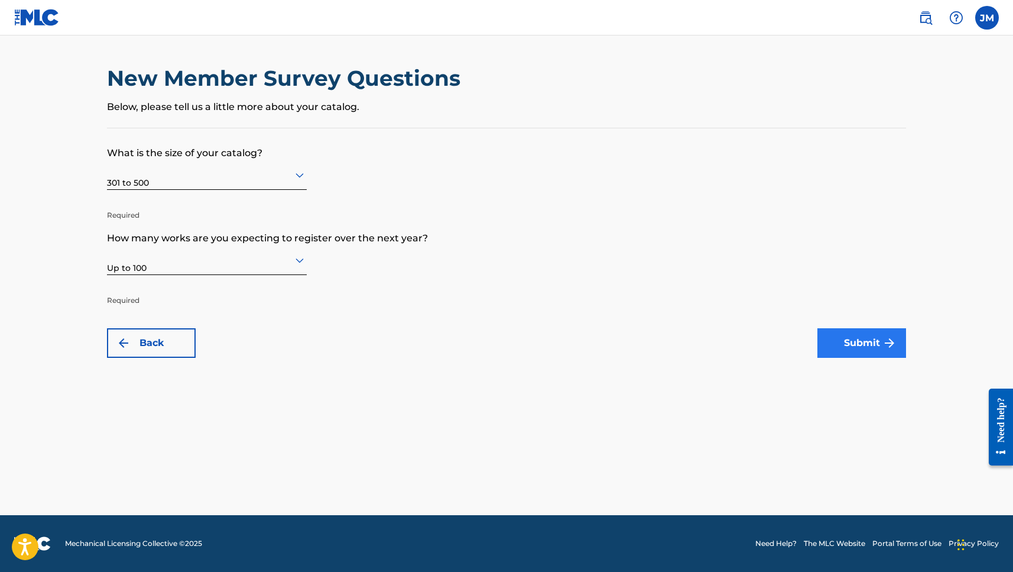
click at [875, 339] on button "Submit" at bounding box center [861, 343] width 89 height 30
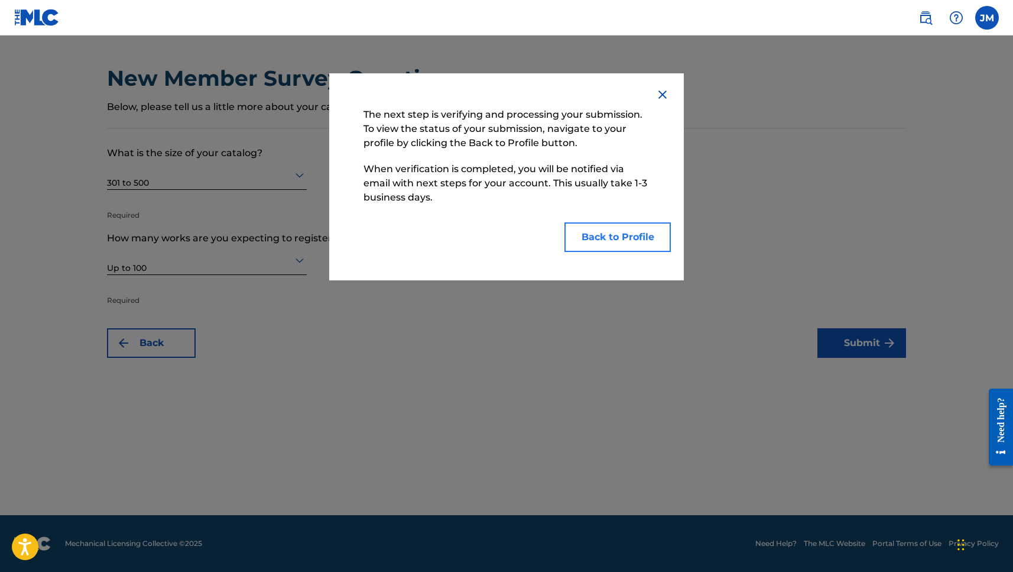
click at [611, 238] on button "Back to Profile" at bounding box center [617, 237] width 106 height 30
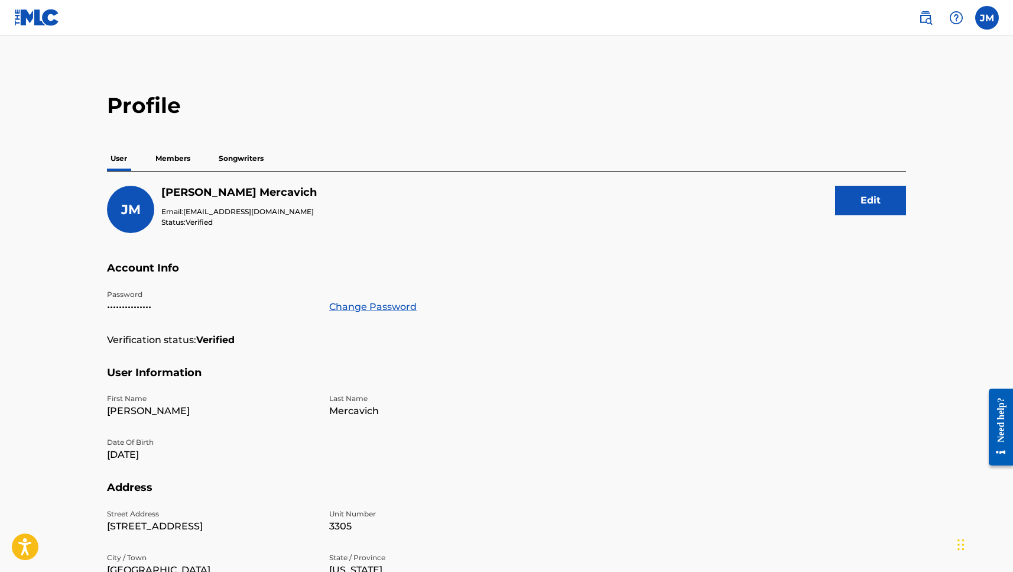
click at [174, 158] on p "Members" at bounding box center [173, 158] width 42 height 25
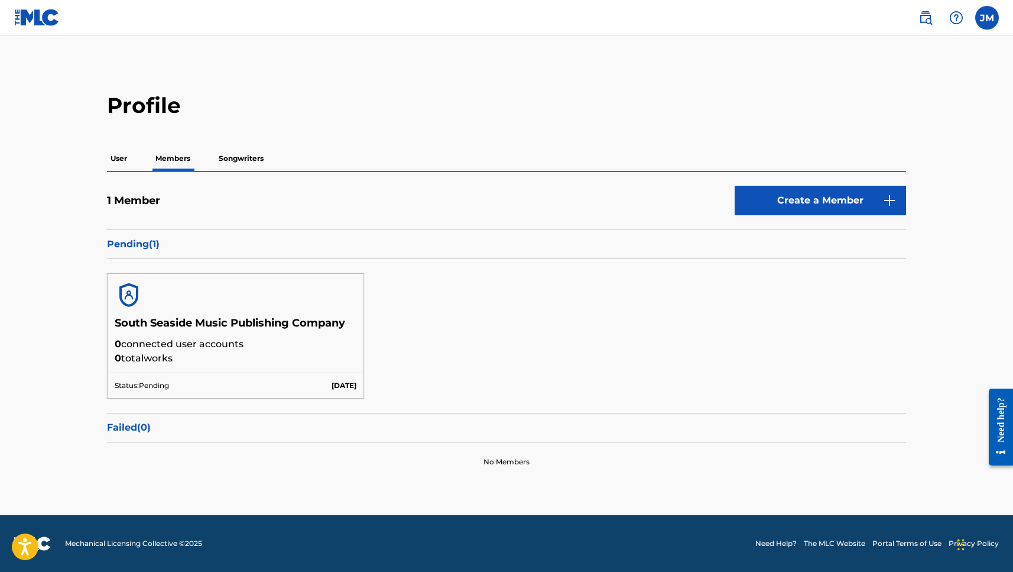
click at [237, 163] on p "Songwriters" at bounding box center [241, 158] width 52 height 25
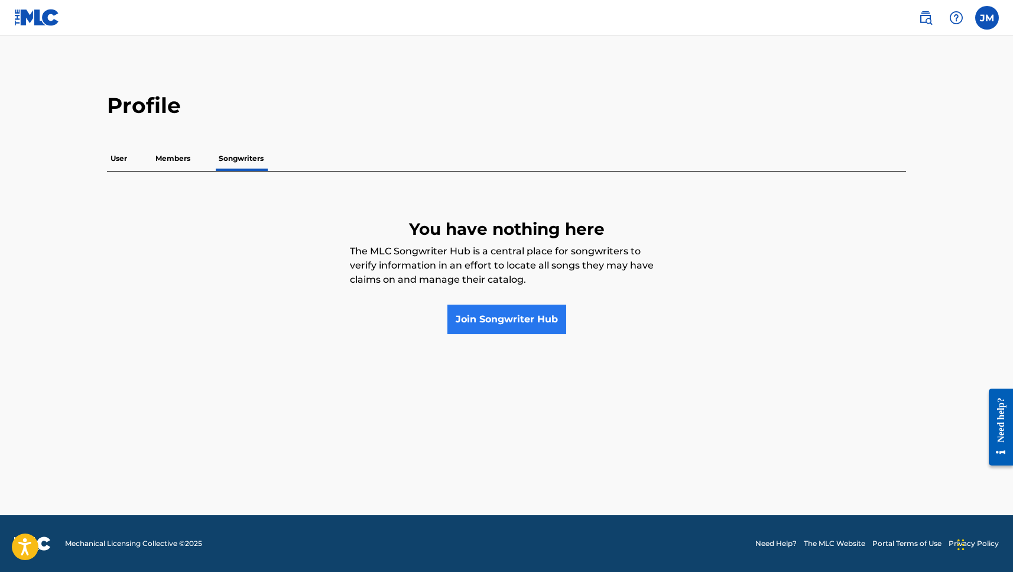
click at [491, 324] on link "Join Songwriter Hub" at bounding box center [506, 319] width 119 height 30
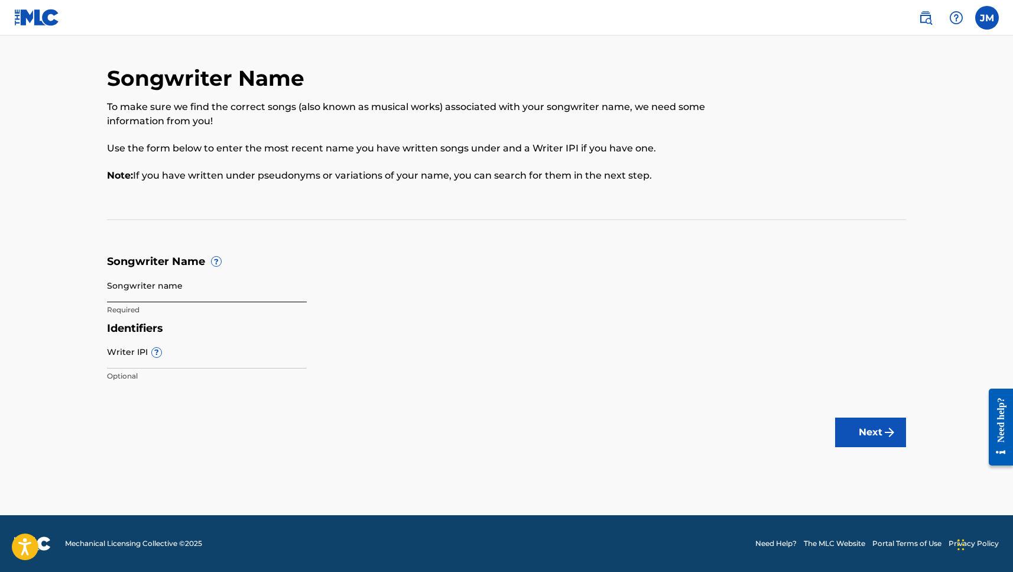
click at [142, 290] on input "Songwriter name" at bounding box center [207, 285] width 200 height 34
type input "Justin Mercavich"
type input "491714442"
click at [887, 433] on img "submit" at bounding box center [889, 432] width 14 height 14
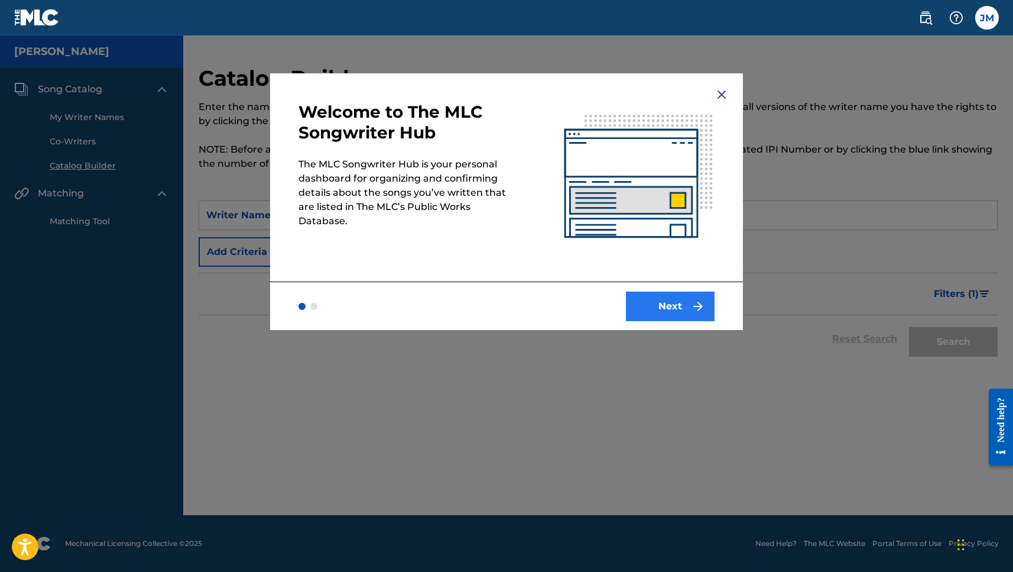
click at [674, 310] on button "Next" at bounding box center [670, 306] width 89 height 30
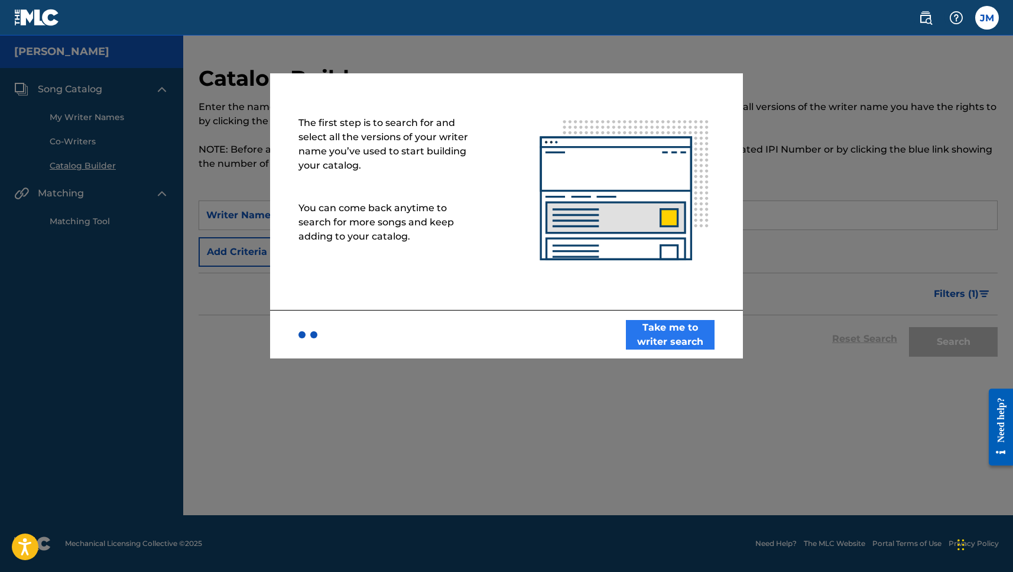
click at [674, 331] on button "Take me to writer search" at bounding box center [670, 335] width 89 height 30
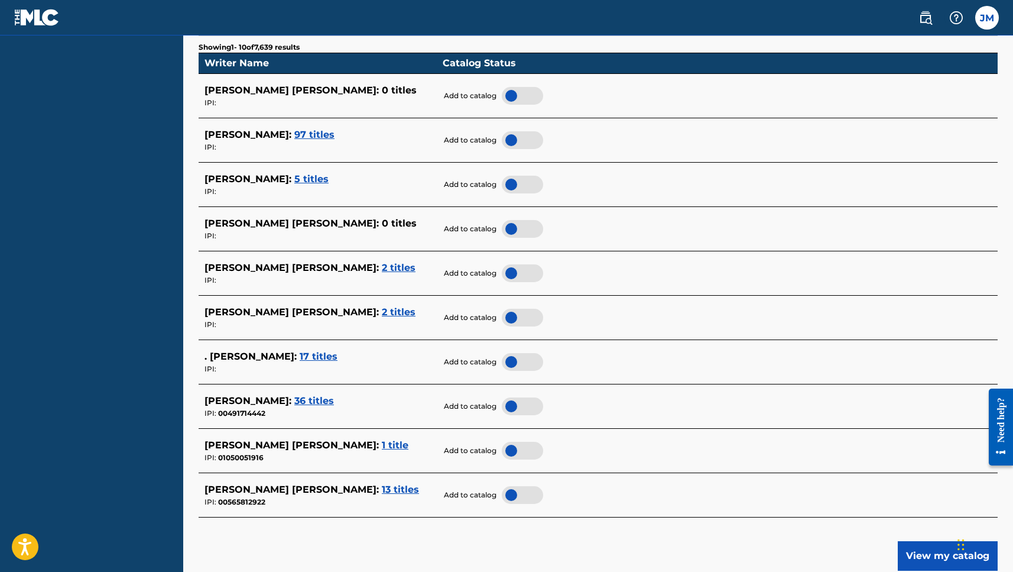
scroll to position [329, 0]
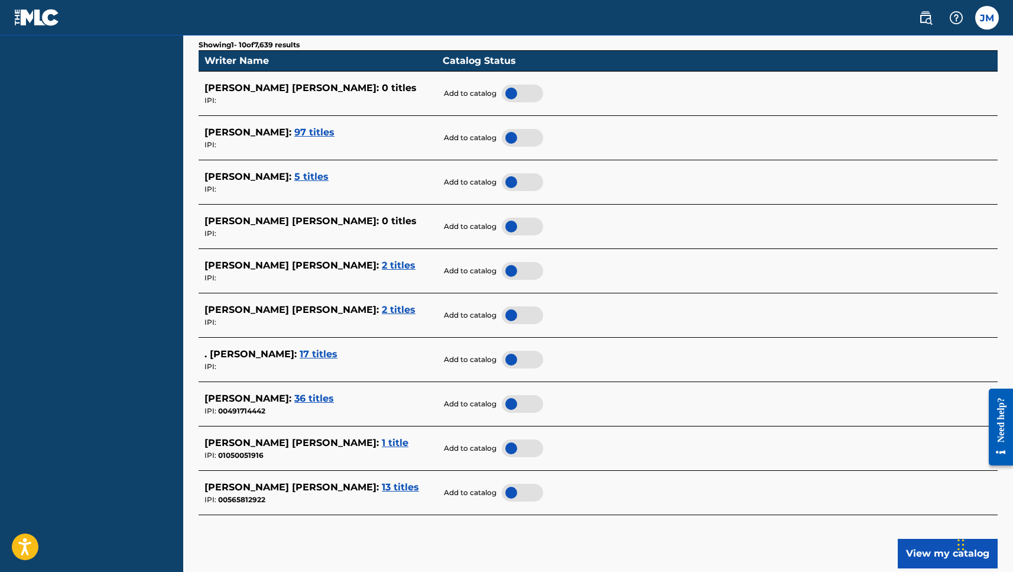
click at [331, 392] on span "36 titles" at bounding box center [314, 397] width 40 height 11
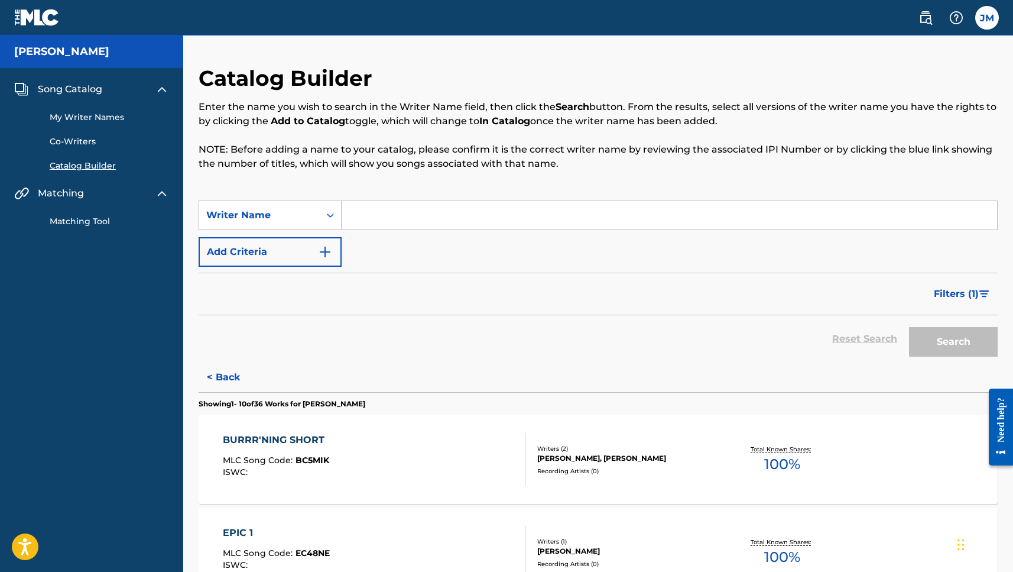
scroll to position [0, 0]
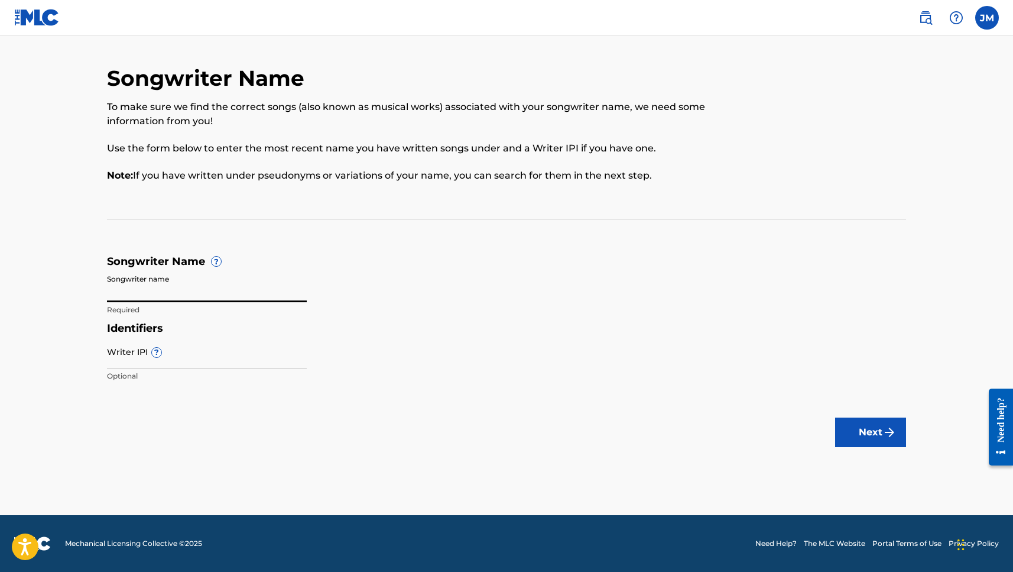
click at [140, 294] on input "Songwriter name" at bounding box center [207, 285] width 200 height 34
type input "Justin Mercavich"
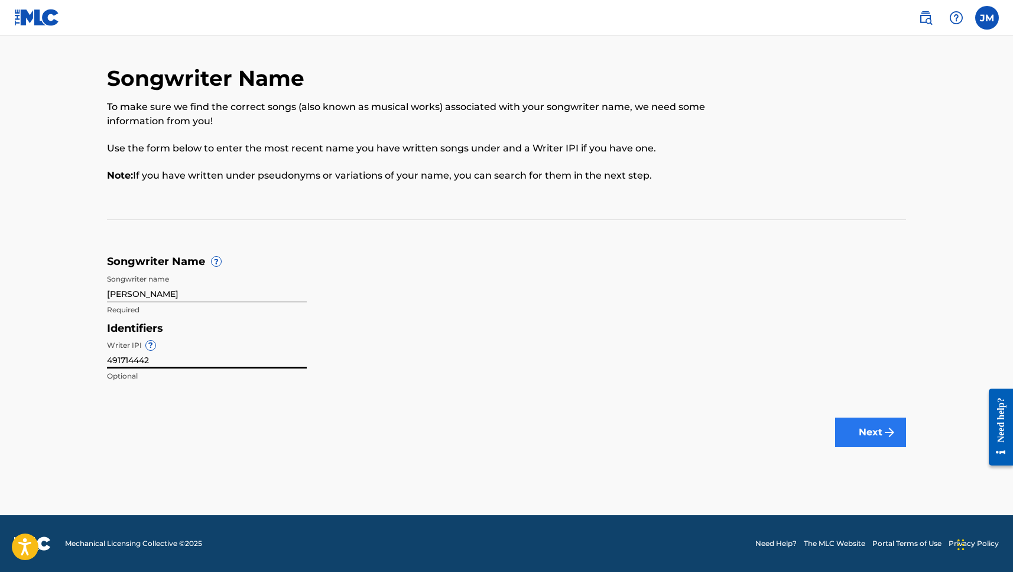
type input "491714442"
click at [862, 427] on button "Next" at bounding box center [870, 432] width 71 height 30
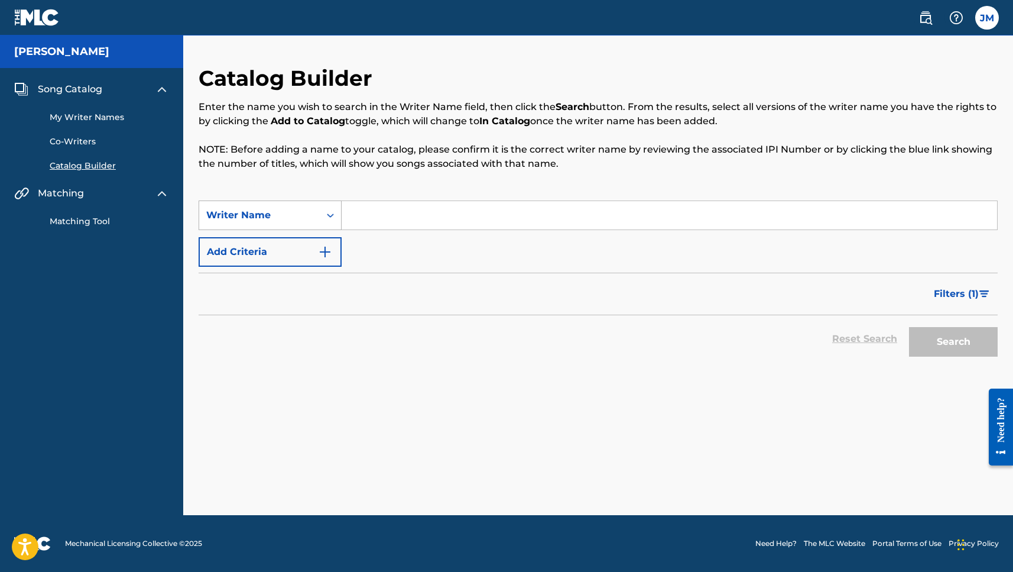
click at [330, 215] on icon "Search Form" at bounding box center [330, 215] width 12 height 12
click at [422, 365] on div "Catalog Builder Enter the name you wish to search in the Writer Name field, the…" at bounding box center [597, 290] width 827 height 450
click at [81, 113] on link "My Writer Names" at bounding box center [109, 117] width 119 height 12
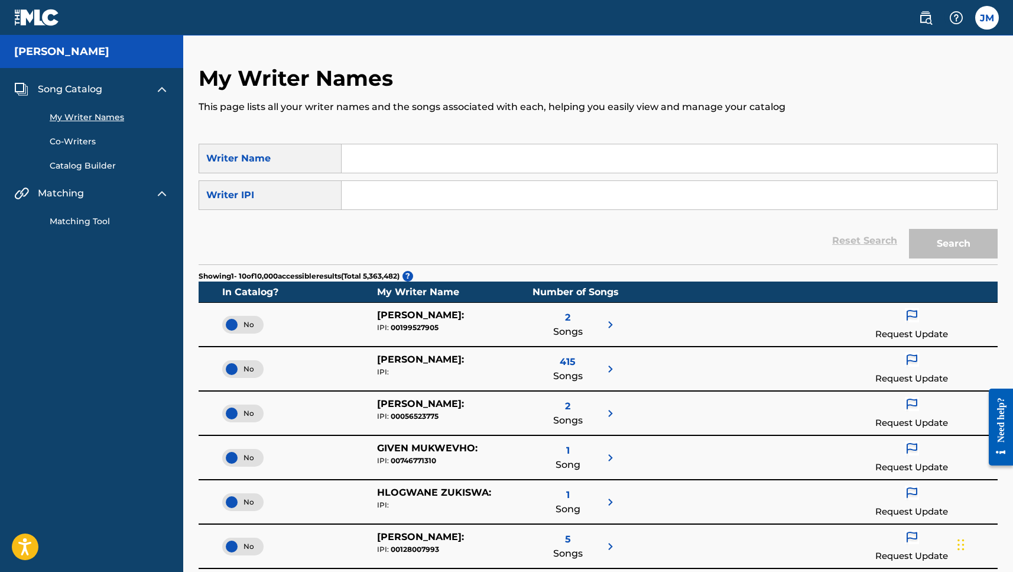
click at [394, 158] on input "Search Form" at bounding box center [669, 158] width 655 height 28
type input "Justin Mercavich"
click at [967, 239] on button "Search" at bounding box center [953, 244] width 89 height 30
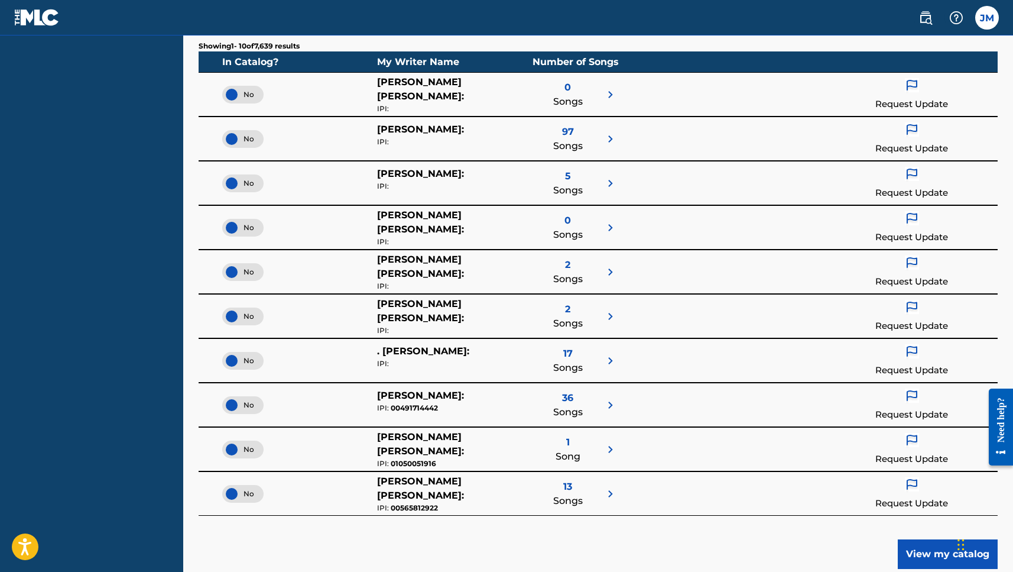
scroll to position [230, 0]
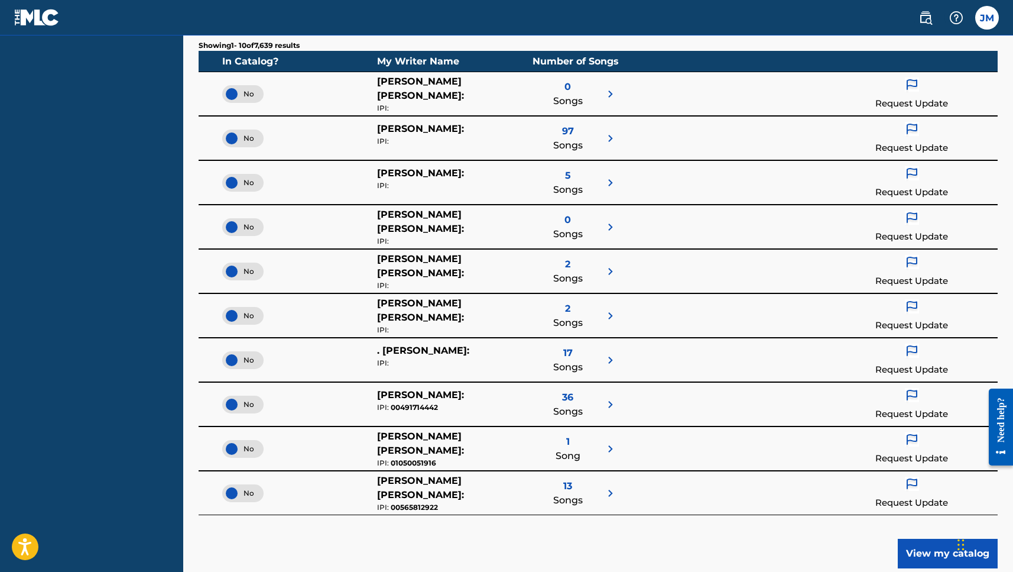
click at [234, 403] on div "No" at bounding box center [242, 404] width 41 height 18
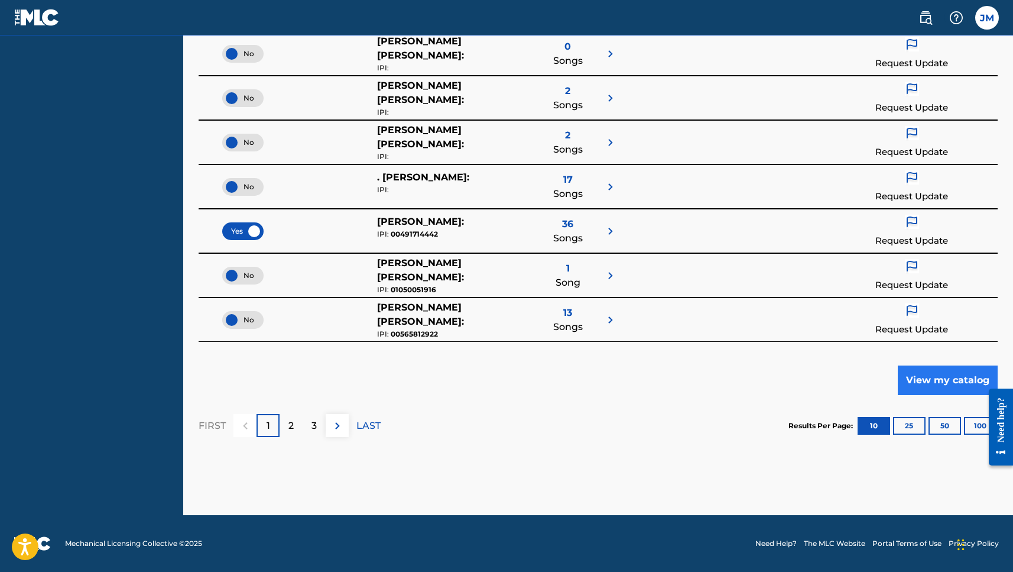
scroll to position [404, 0]
click at [930, 378] on button "View my catalog" at bounding box center [948, 380] width 100 height 30
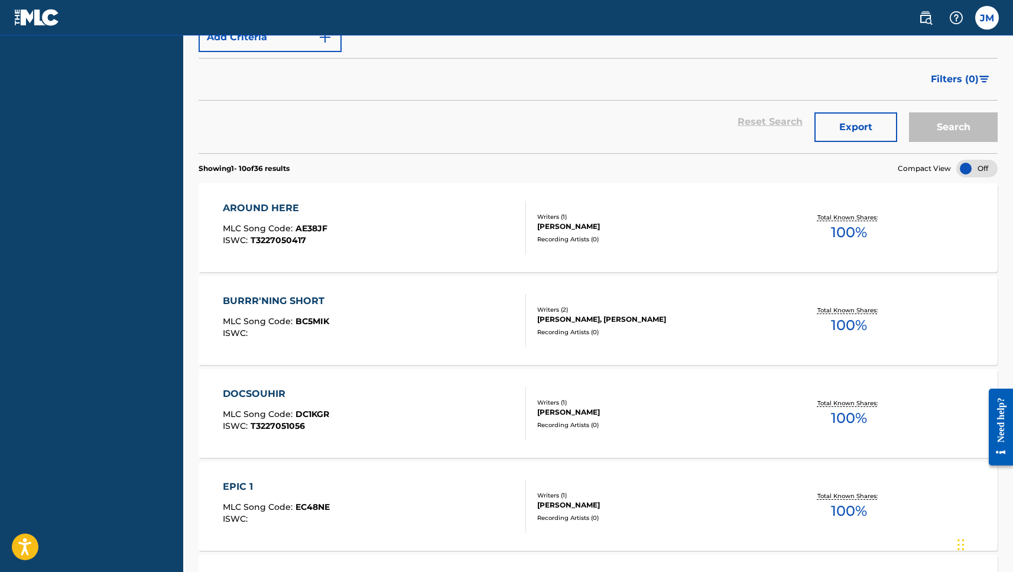
scroll to position [281, 0]
click at [854, 126] on button "Export" at bounding box center [855, 126] width 83 height 30
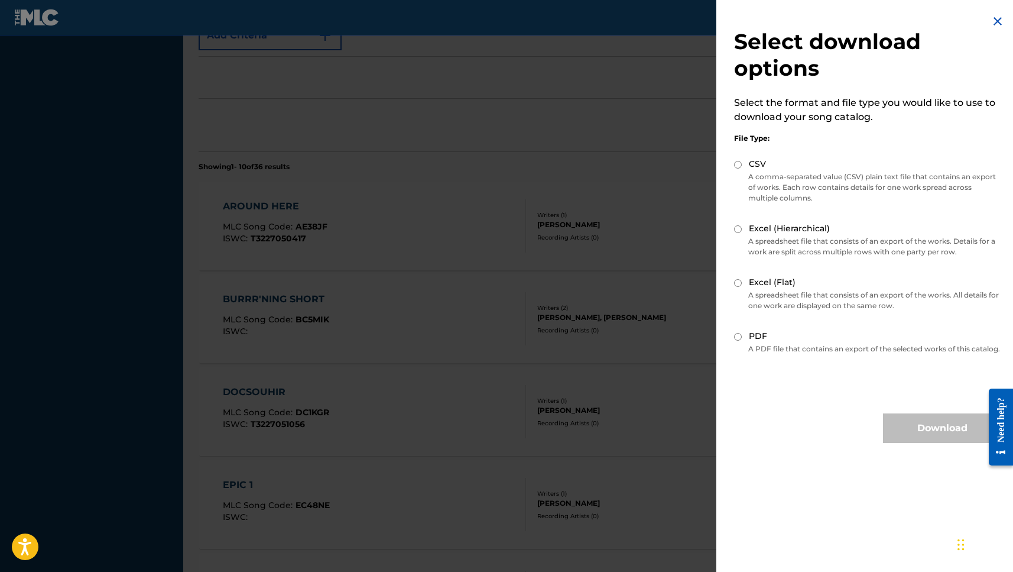
click at [738, 336] on input "PDF" at bounding box center [738, 337] width 8 height 8
radio input "true"
click at [913, 442] on button "Download" at bounding box center [942, 428] width 118 height 30
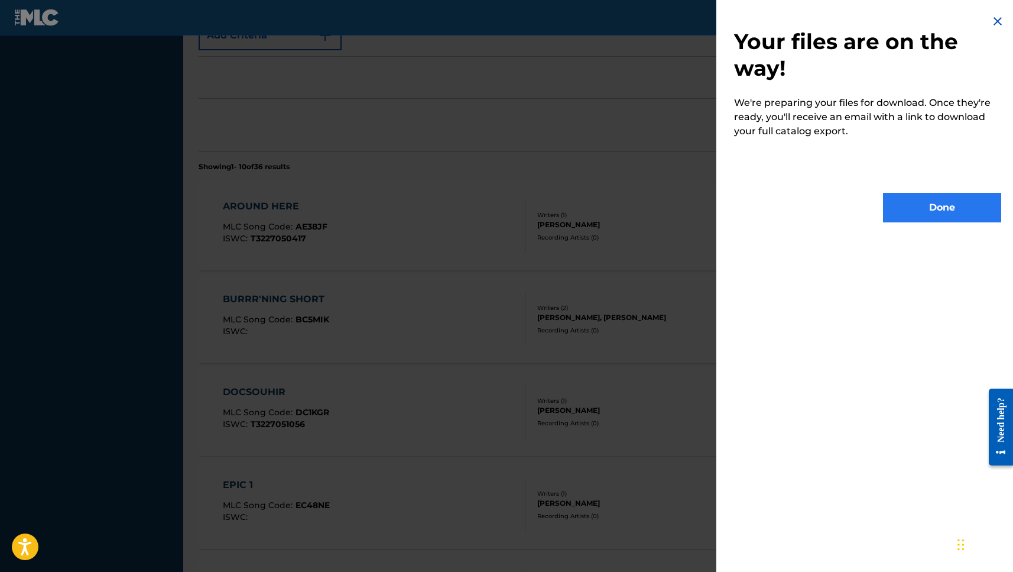
click at [931, 215] on button "Done" at bounding box center [942, 208] width 118 height 30
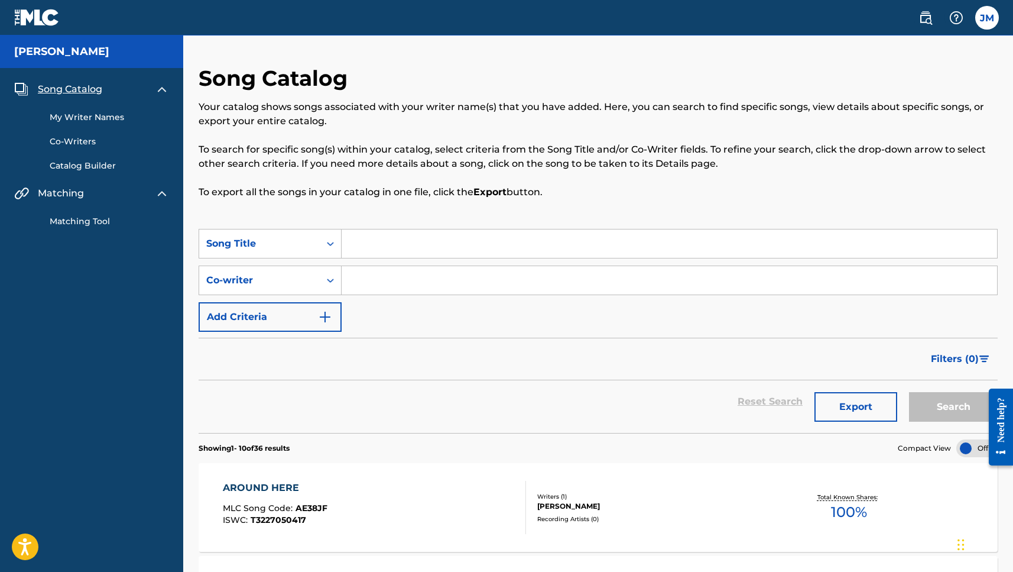
scroll to position [0, 0]
click at [70, 223] on link "Matching Tool" at bounding box center [109, 221] width 119 height 12
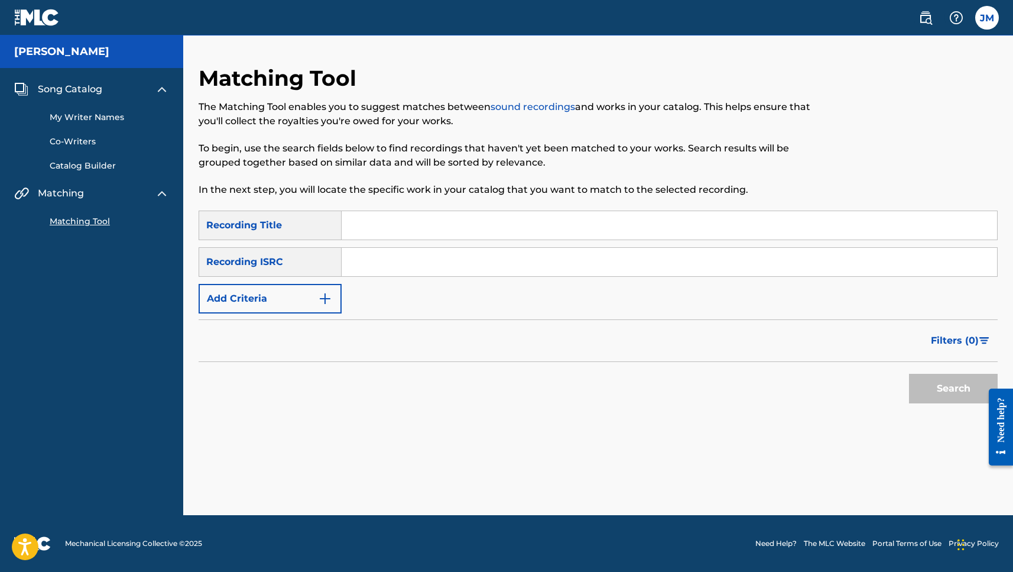
click at [74, 87] on span "Song Catalog" at bounding box center [70, 89] width 64 height 14
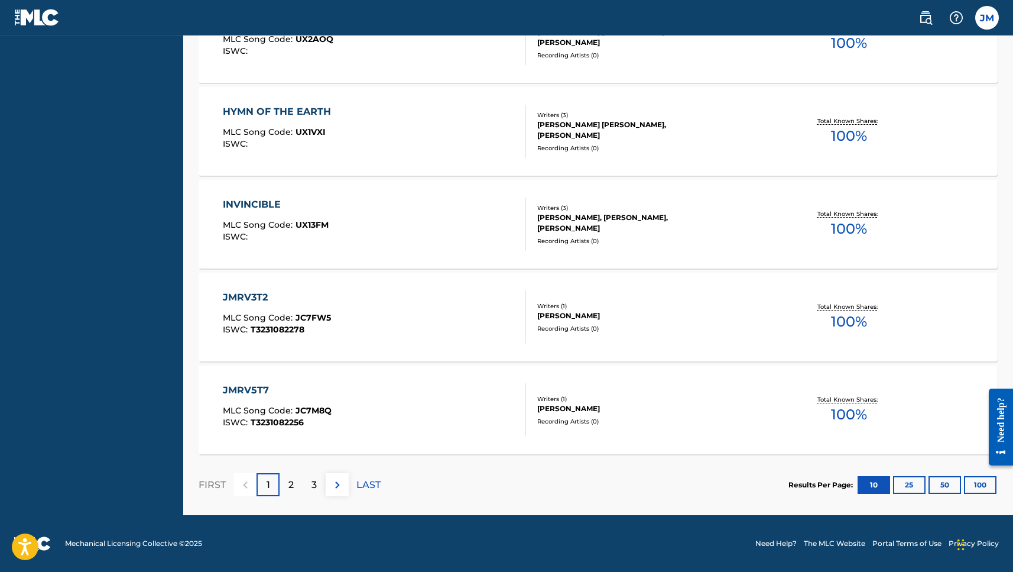
scroll to position [933, 0]
click at [253, 296] on div "JMRV3T2" at bounding box center [277, 297] width 108 height 14
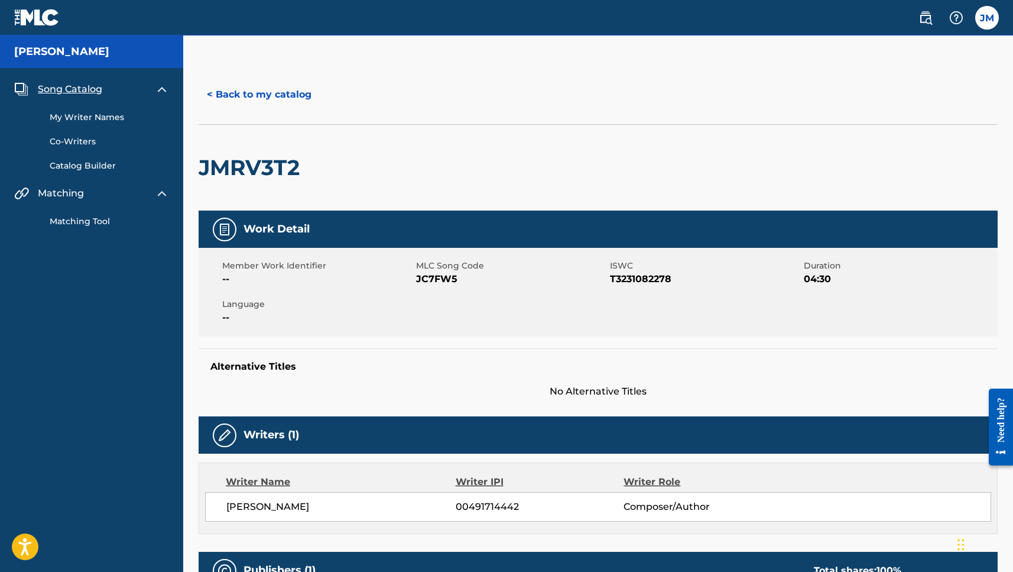
click at [63, 87] on span "Song Catalog" at bounding box center [70, 89] width 64 height 14
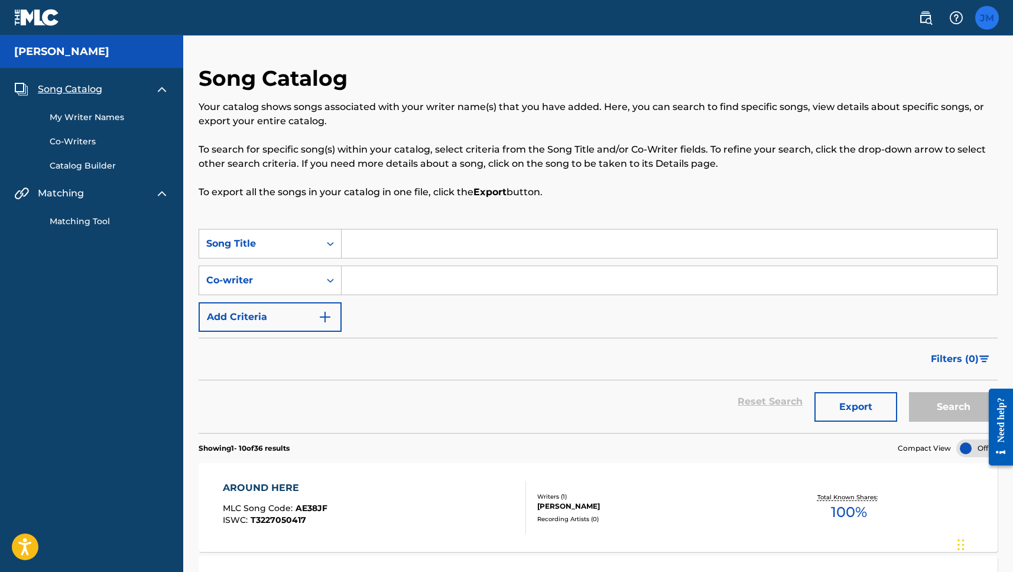
click at [991, 21] on label at bounding box center [987, 18] width 24 height 24
click at [987, 18] on input "JM Justin Mercavich jmerc@southseasidemusic.com Notification Preferences Profil…" at bounding box center [987, 18] width 0 height 0
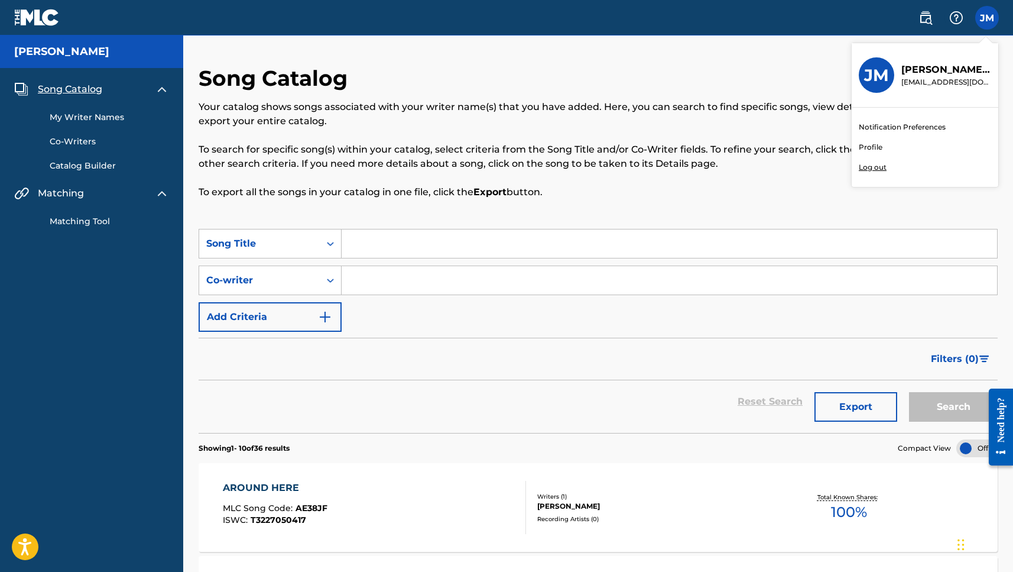
click at [863, 144] on link "Profile" at bounding box center [871, 147] width 24 height 11
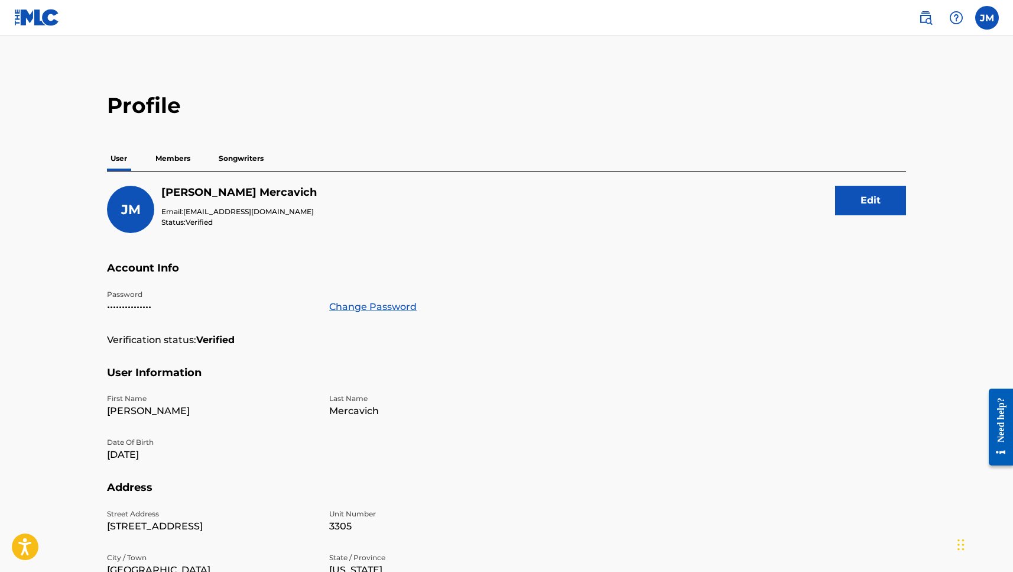
click at [173, 162] on p "Members" at bounding box center [173, 158] width 42 height 25
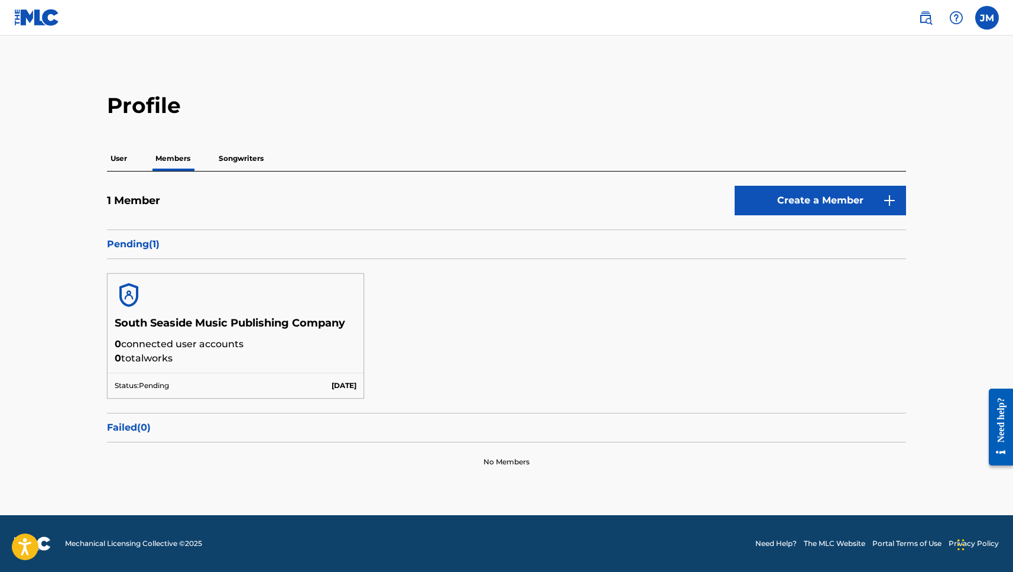
click at [251, 157] on p "Songwriters" at bounding box center [241, 158] width 52 height 25
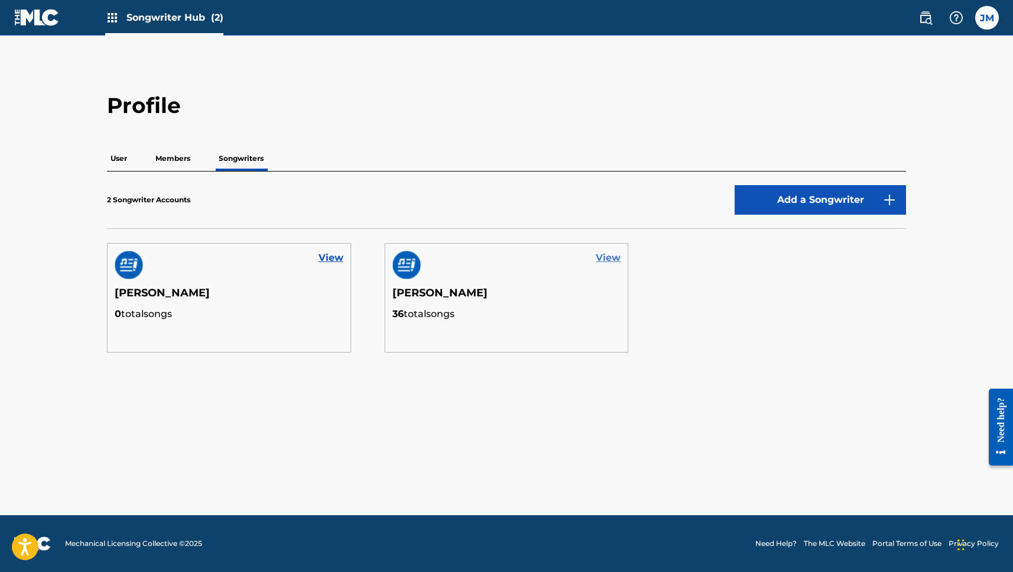
click at [608, 258] on link "View" at bounding box center [608, 258] width 25 height 14
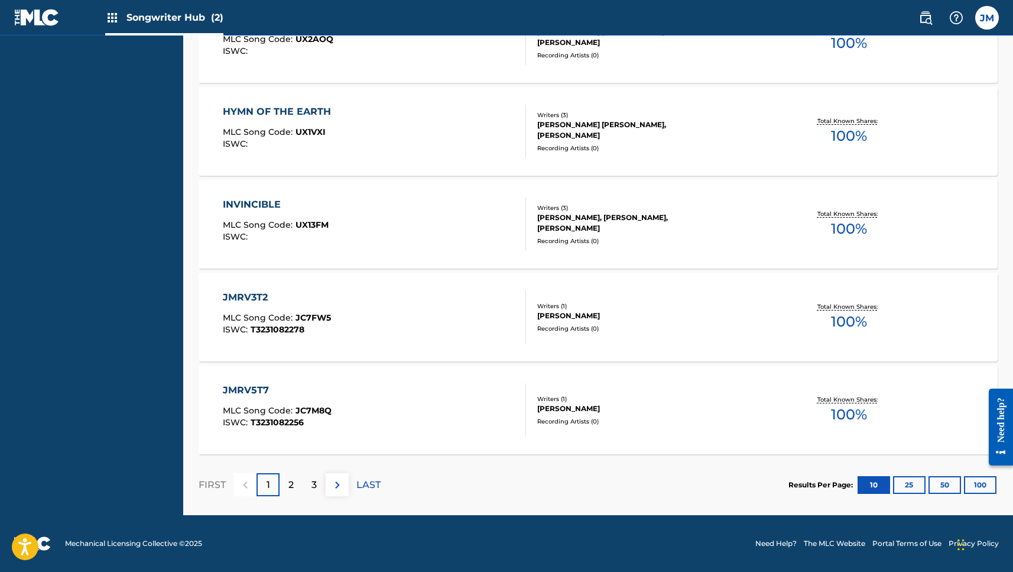
scroll to position [933, 0]
click at [909, 483] on button "25" at bounding box center [909, 485] width 33 height 18
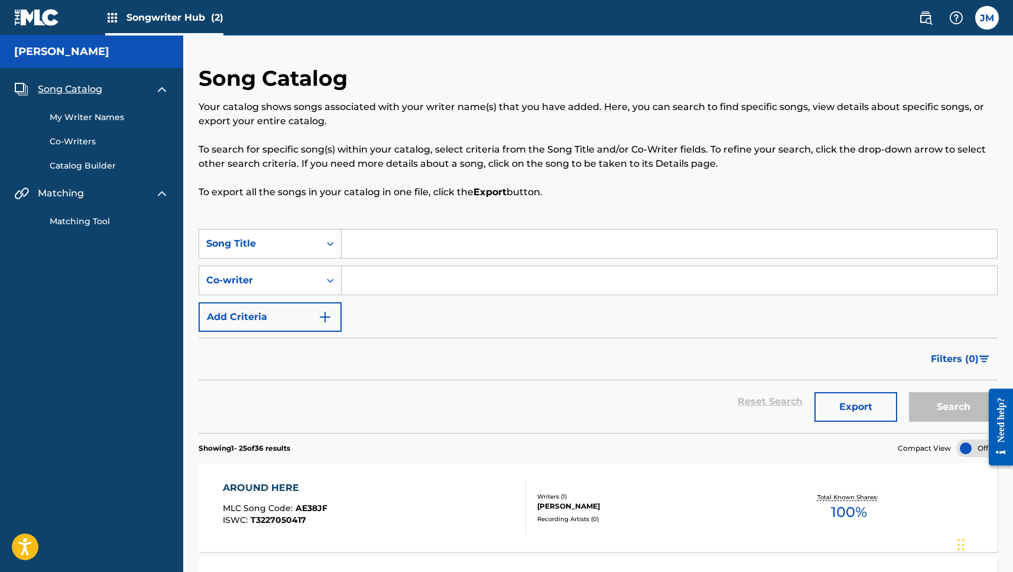
scroll to position [0, 0]
click at [181, 18] on span "Songwriter Hub (2)" at bounding box center [174, 18] width 97 height 14
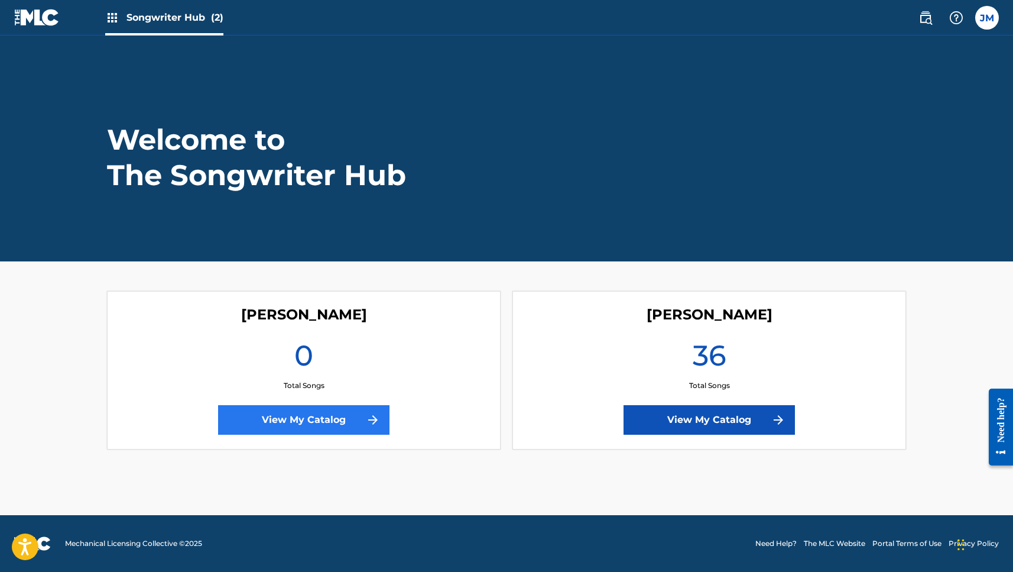
click at [338, 423] on link "View My Catalog" at bounding box center [303, 420] width 171 height 30
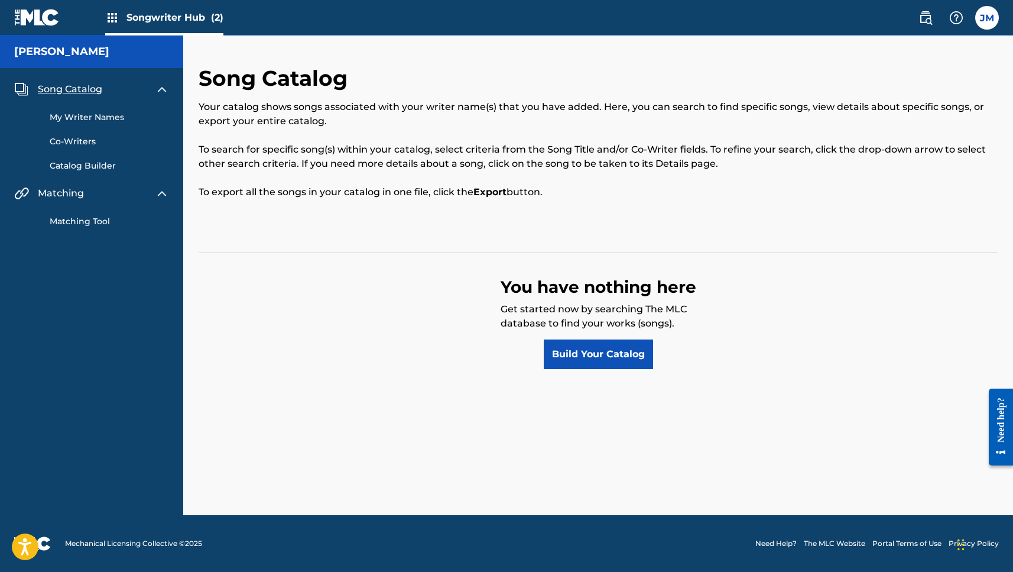
click at [170, 20] on span "Songwriter Hub (2)" at bounding box center [174, 18] width 97 height 14
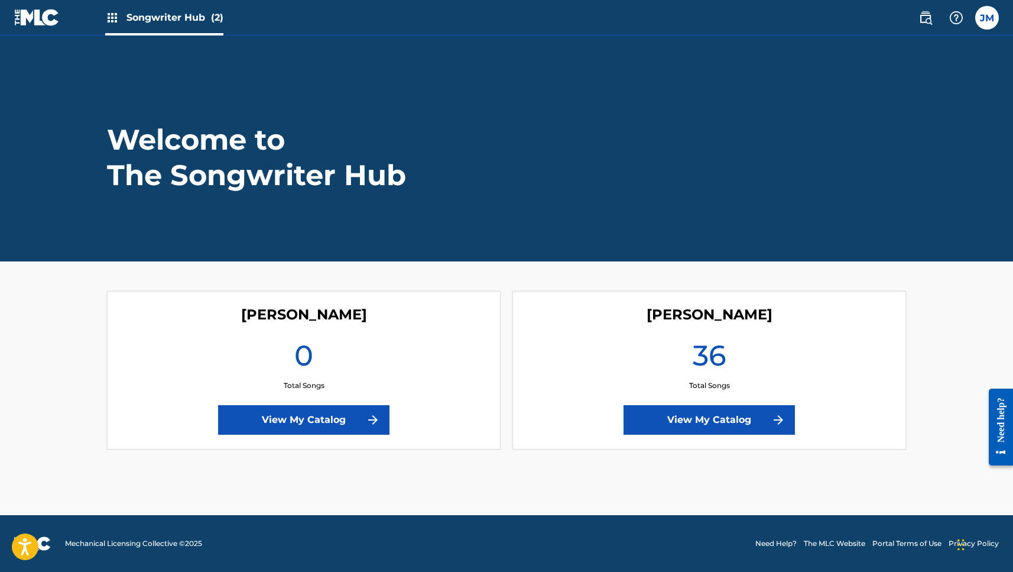
click at [180, 20] on span "Songwriter Hub (2)" at bounding box center [174, 18] width 97 height 14
click at [135, 19] on span "Songwriter Hub (2)" at bounding box center [174, 18] width 97 height 14
click at [211, 18] on span "(2)" at bounding box center [217, 17] width 12 height 11
click at [110, 17] on img at bounding box center [112, 18] width 14 height 14
click at [983, 18] on label at bounding box center [987, 18] width 24 height 24
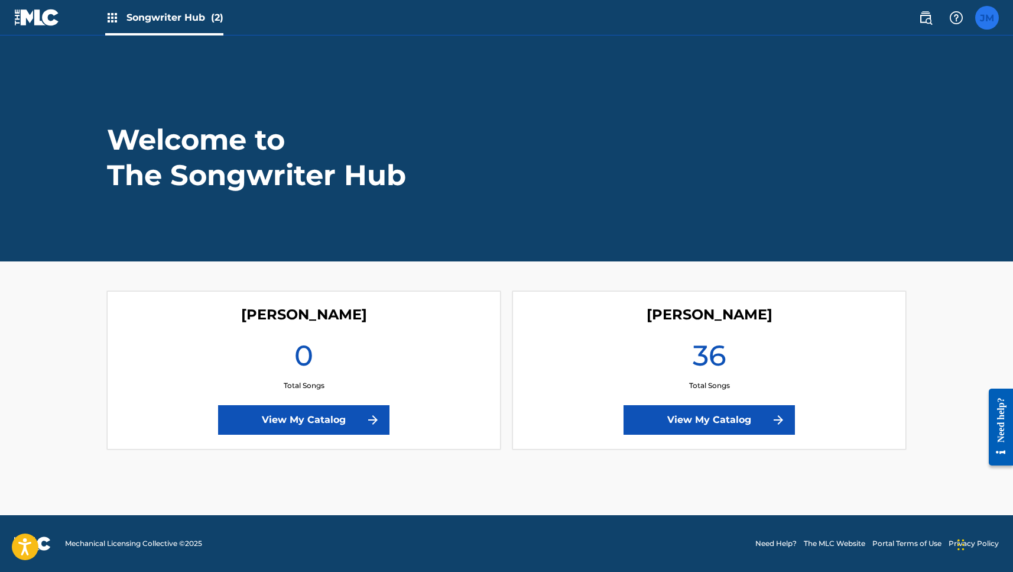
click at [987, 18] on input "JM Justin Mercavich jmerc@southseasidemusic.com Notification Preferences Profil…" at bounding box center [987, 18] width 0 height 0
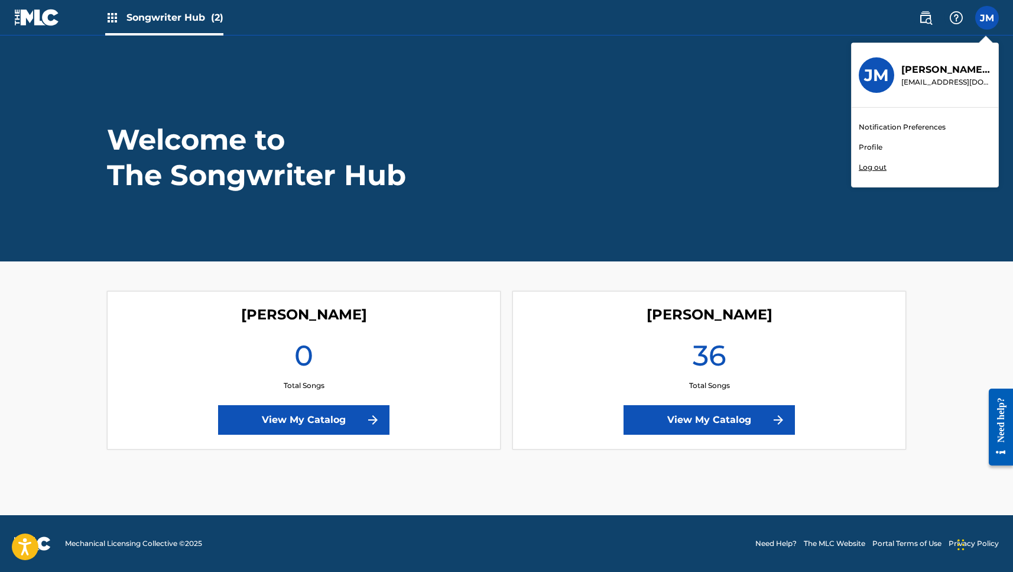
click at [874, 145] on link "Profile" at bounding box center [871, 147] width 24 height 11
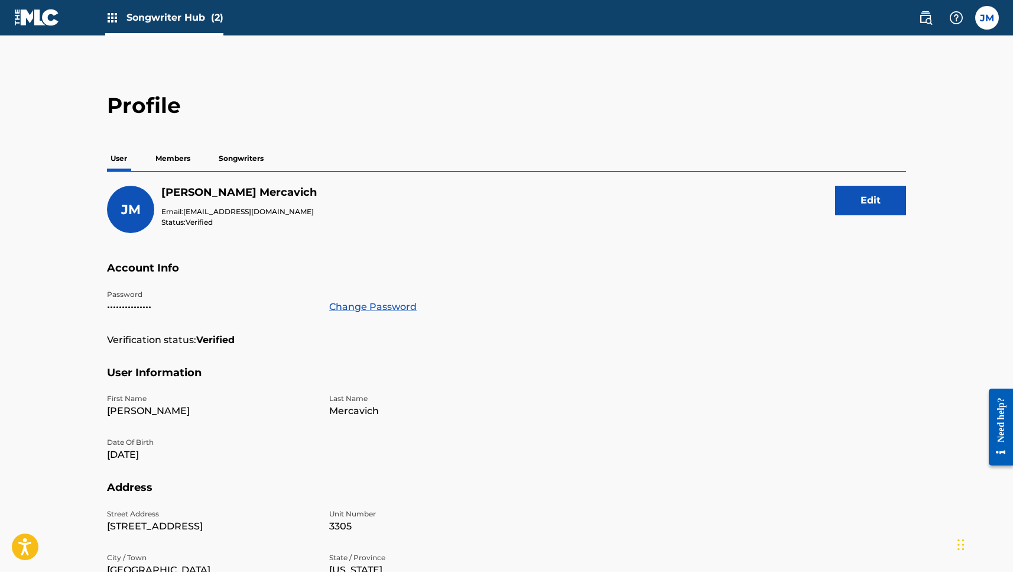
click at [168, 155] on p "Members" at bounding box center [173, 158] width 42 height 25
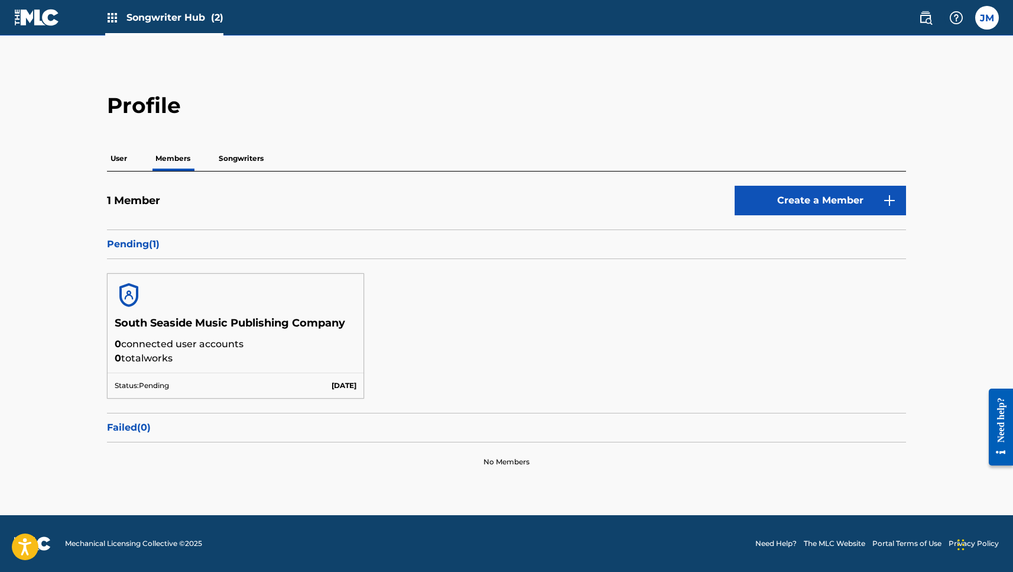
click at [234, 154] on p "Songwriters" at bounding box center [241, 158] width 52 height 25
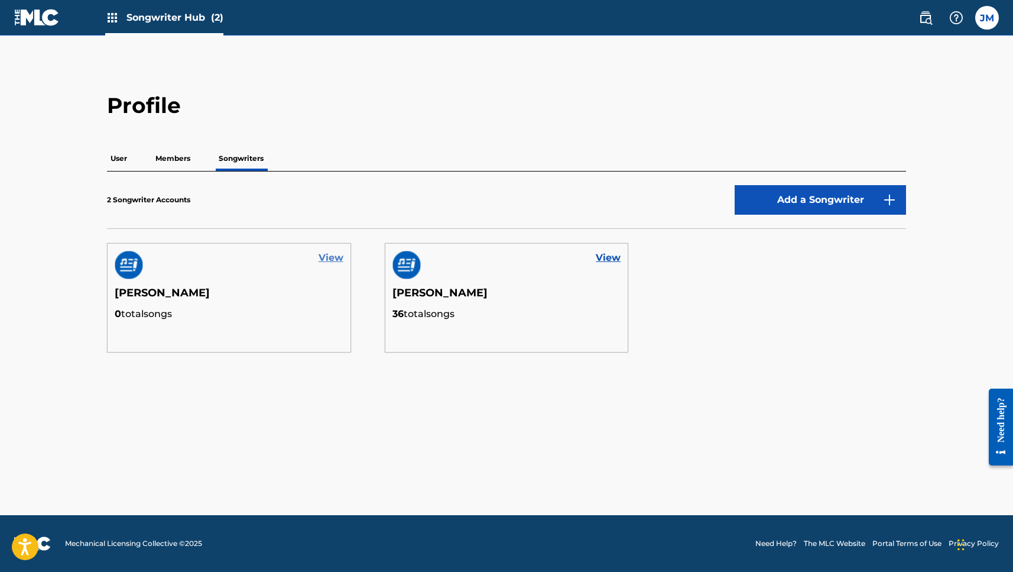
click at [326, 255] on link "View" at bounding box center [331, 258] width 25 height 14
click at [813, 193] on button "Add a Songwriter" at bounding box center [820, 200] width 171 height 30
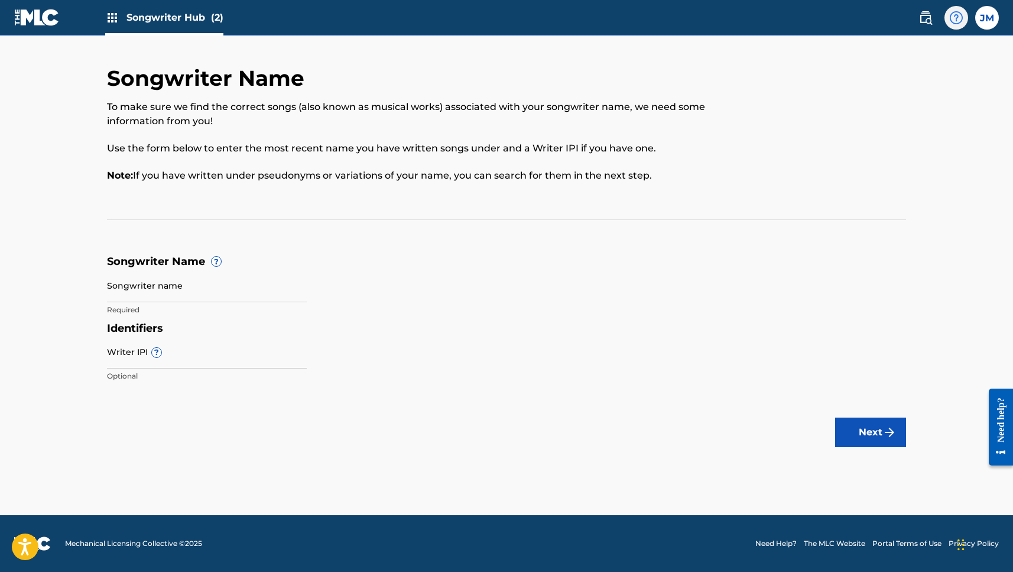
click at [949, 16] on img at bounding box center [956, 18] width 14 height 14
click at [926, 17] on img at bounding box center [925, 18] width 14 height 14
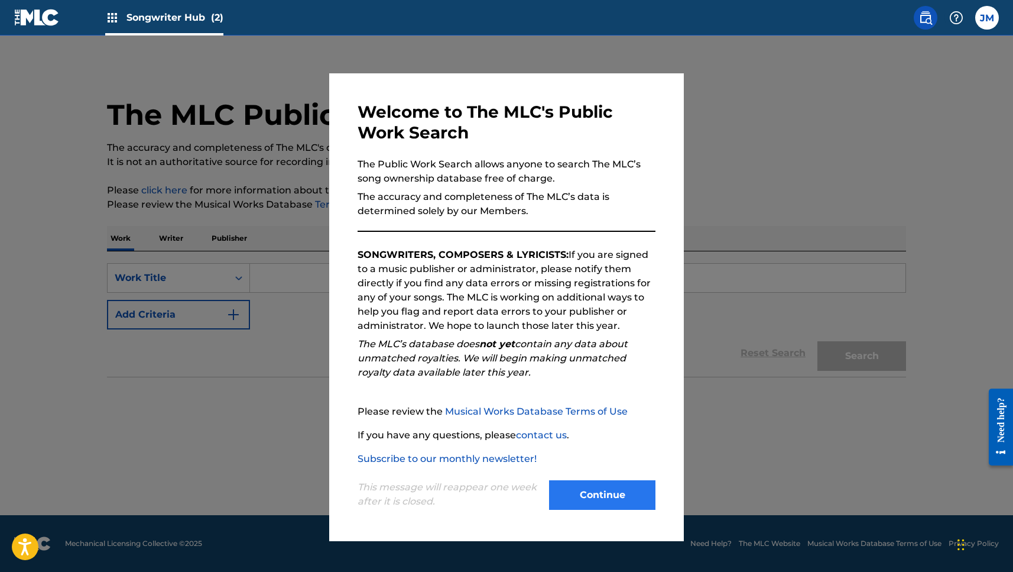
click at [603, 493] on button "Continue" at bounding box center [602, 495] width 106 height 30
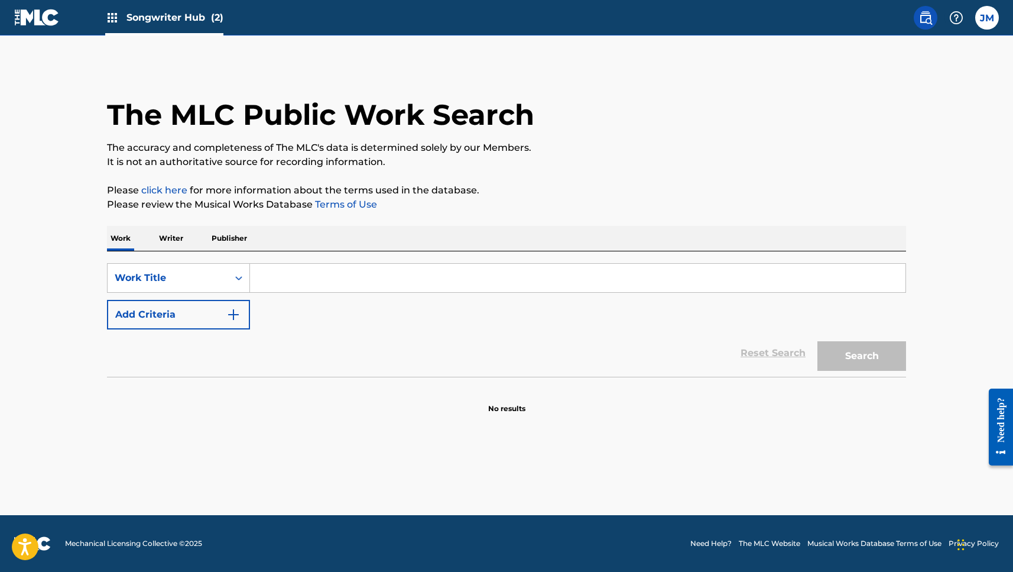
click at [173, 235] on p "Writer" at bounding box center [170, 238] width 31 height 25
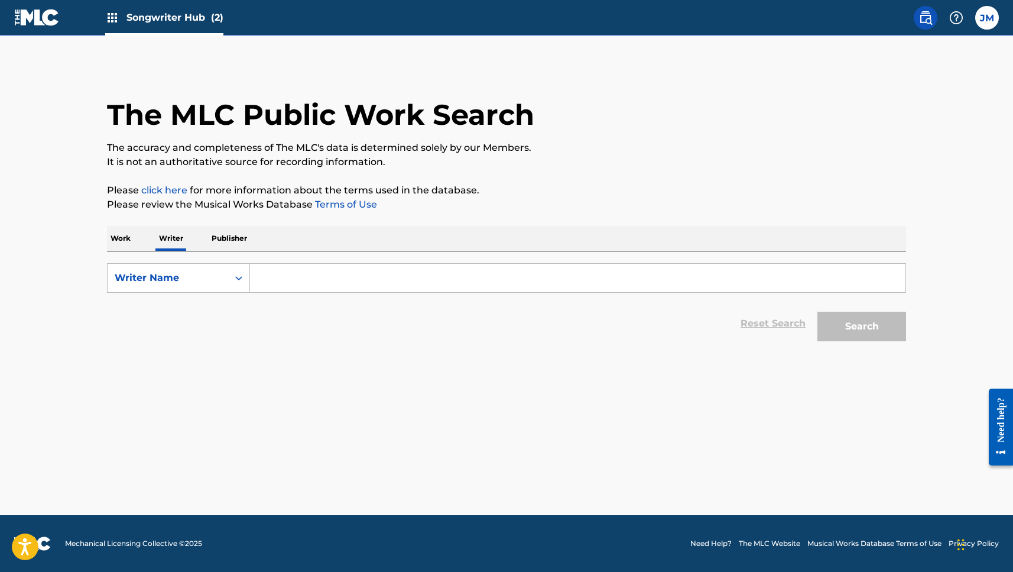
click at [284, 278] on input "Search Form" at bounding box center [577, 278] width 655 height 28
type input "j"
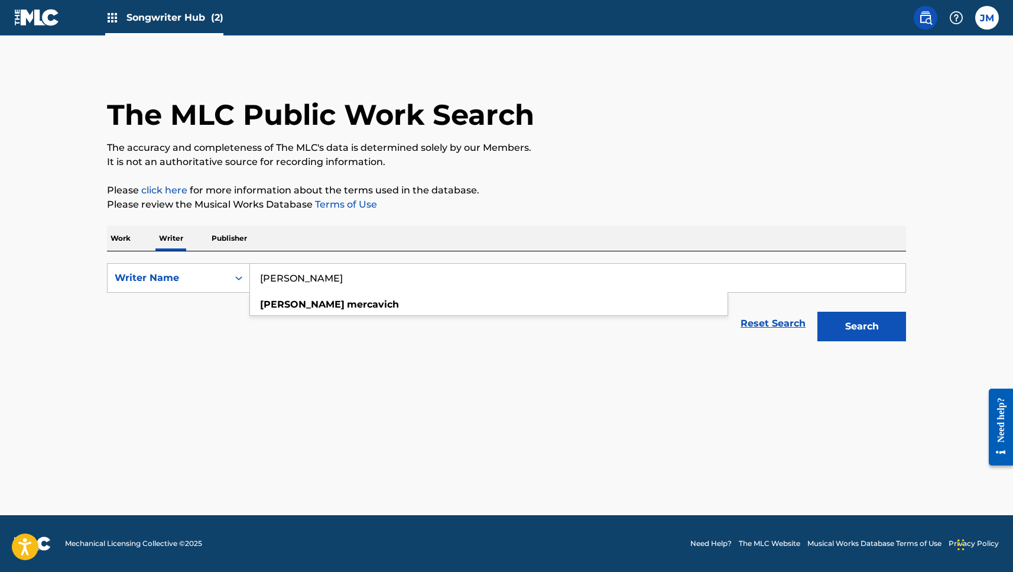
click at [862, 326] on button "Search" at bounding box center [861, 326] width 89 height 30
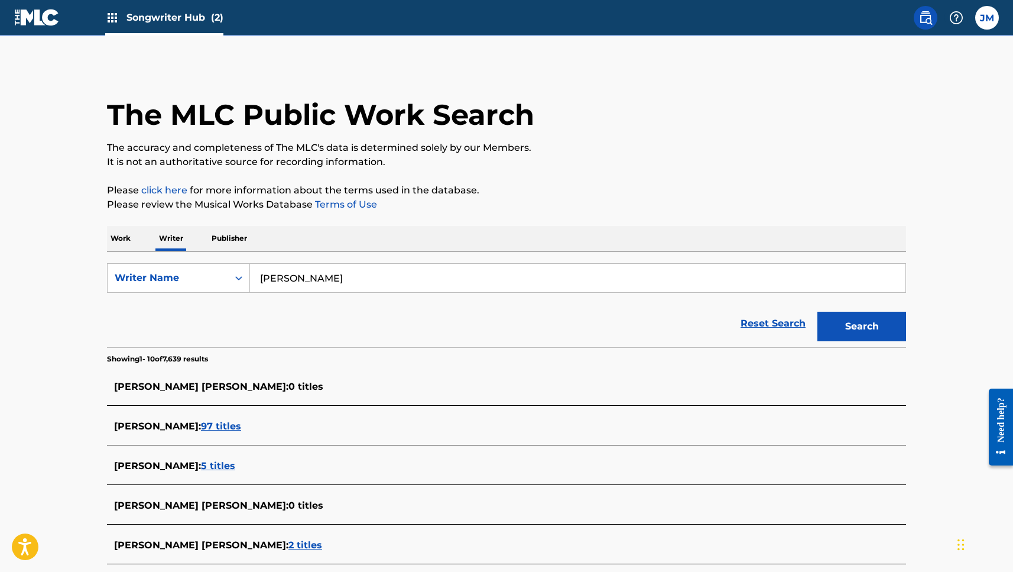
click at [359, 270] on input "Justin Mercavich" at bounding box center [577, 278] width 655 height 28
type input "Mercavich"
click at [347, 277] on input "Mercavich" at bounding box center [577, 278] width 655 height 28
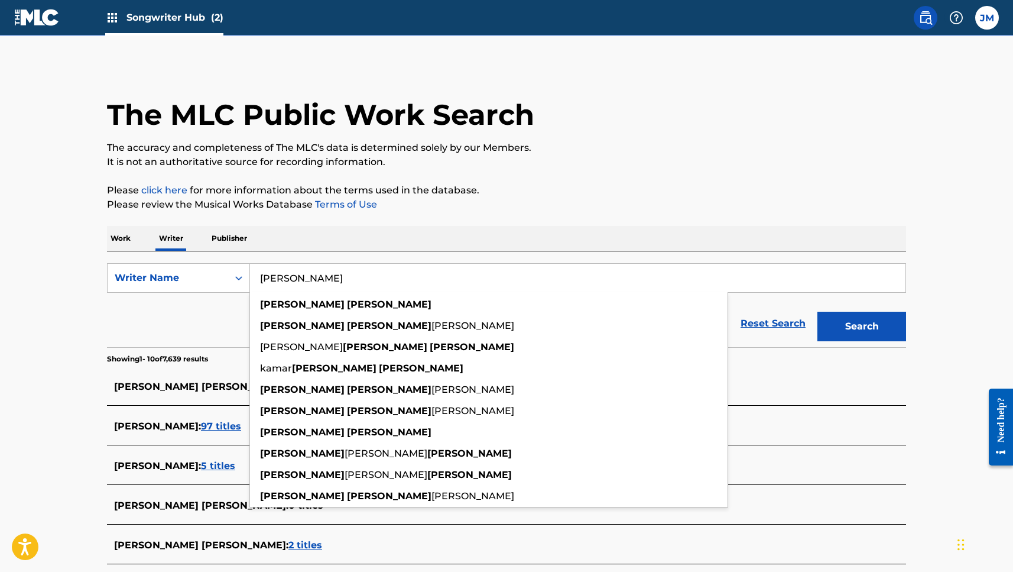
type input "Kevin gordon"
click at [862, 326] on button "Search" at bounding box center [861, 326] width 89 height 30
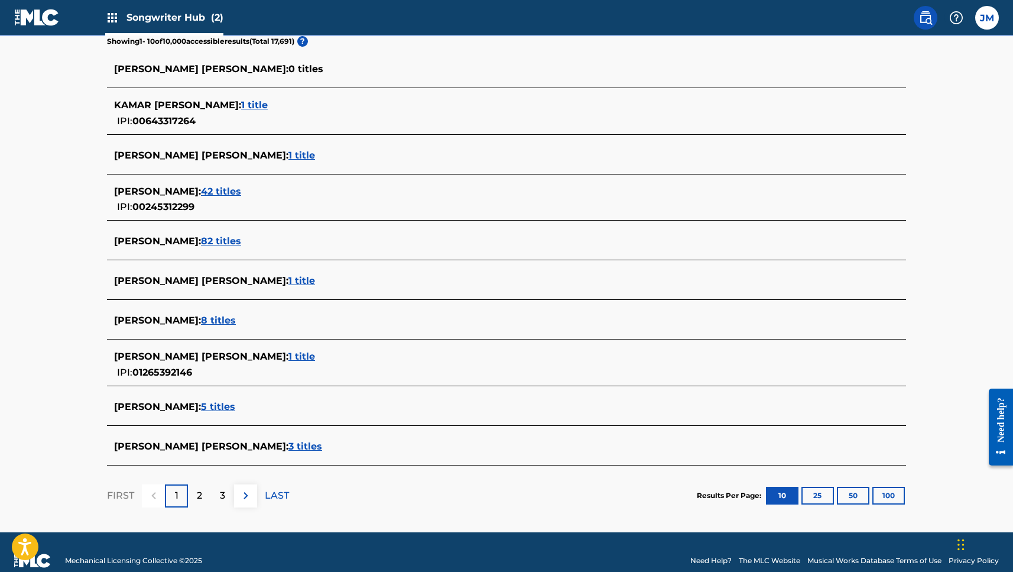
scroll to position [319, 0]
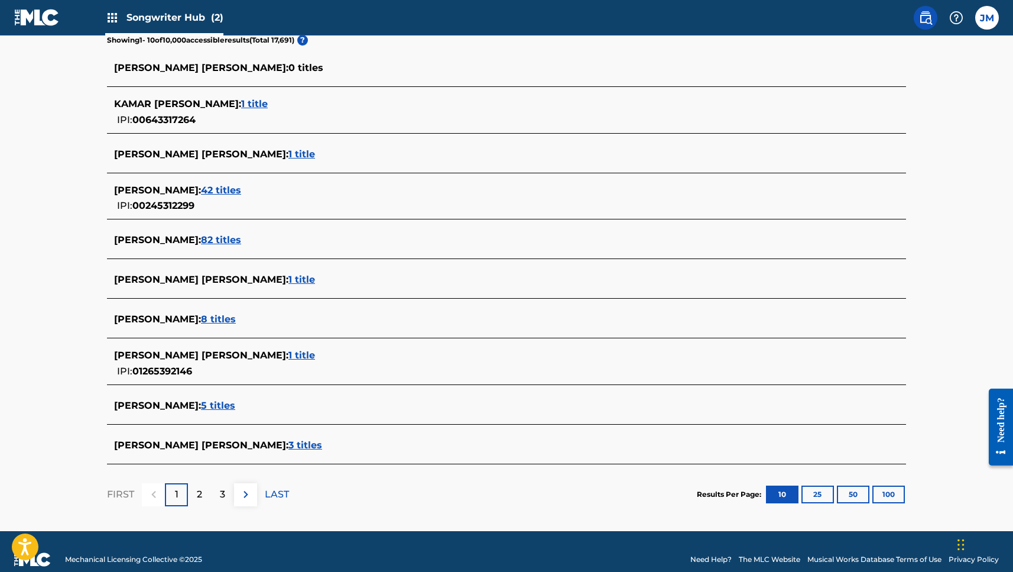
click at [235, 407] on span "5 titles" at bounding box center [218, 405] width 34 height 11
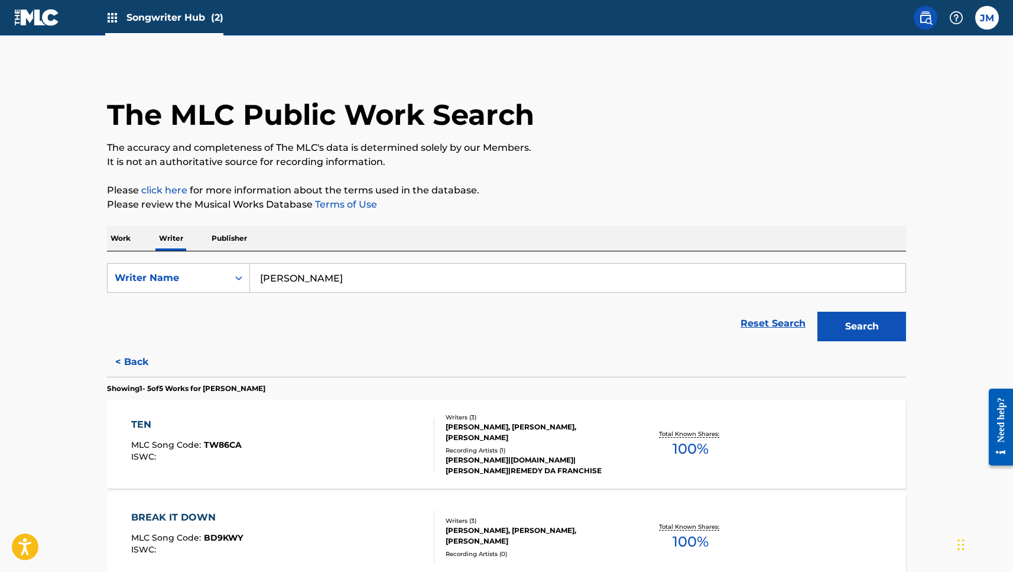
scroll to position [0, 0]
